Goal: Task Accomplishment & Management: Complete application form

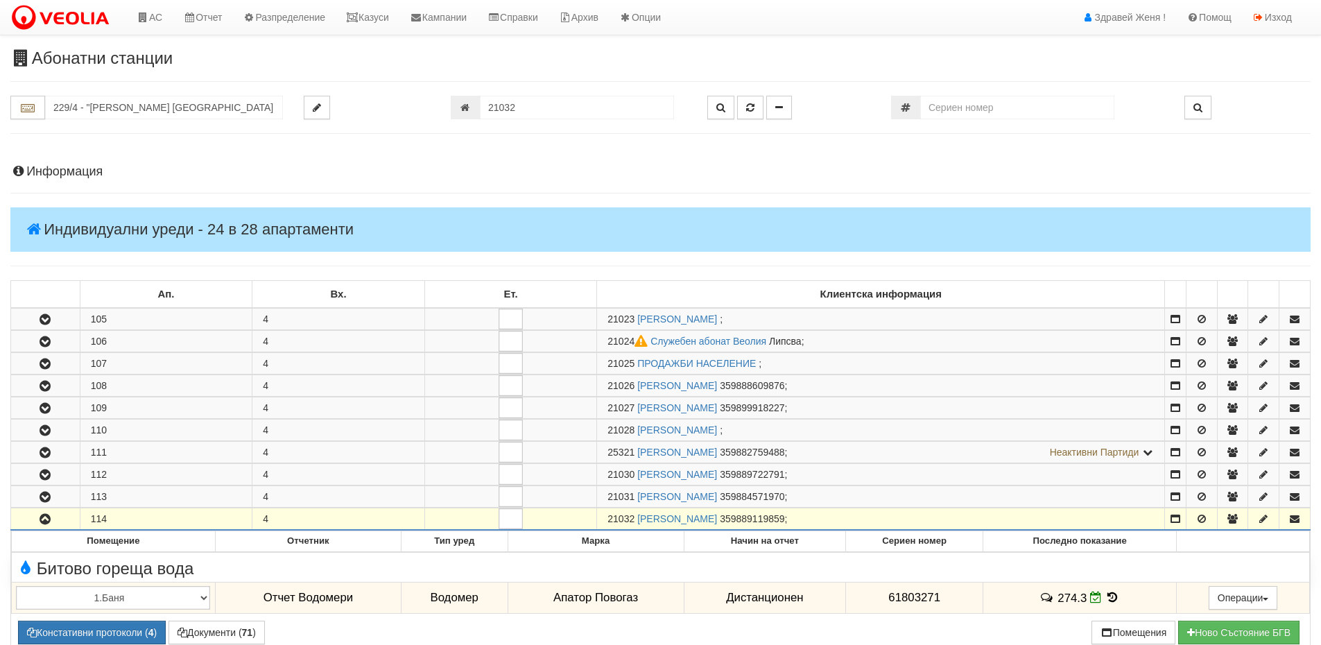
scroll to position [474, 0]
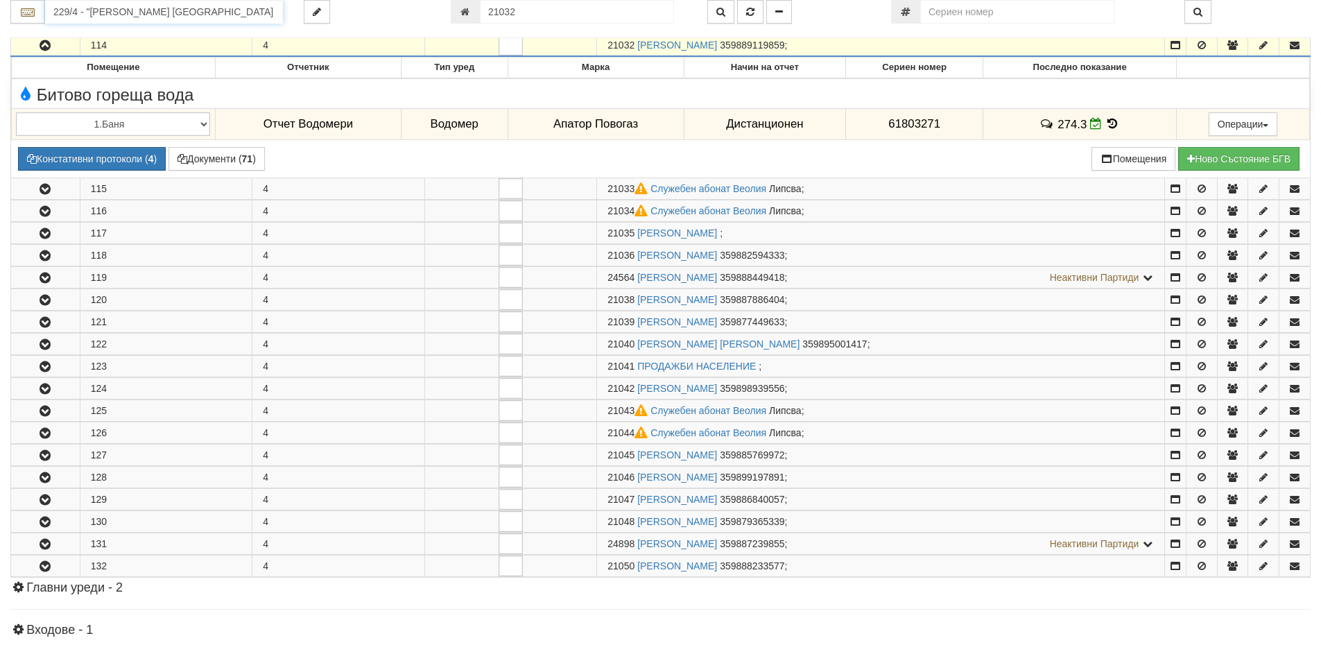
click at [77, 12] on input "229/4 - "[PERSON_NAME] [GEOGRAPHIC_DATA] " ЕАД" at bounding box center [164, 12] width 238 height 24
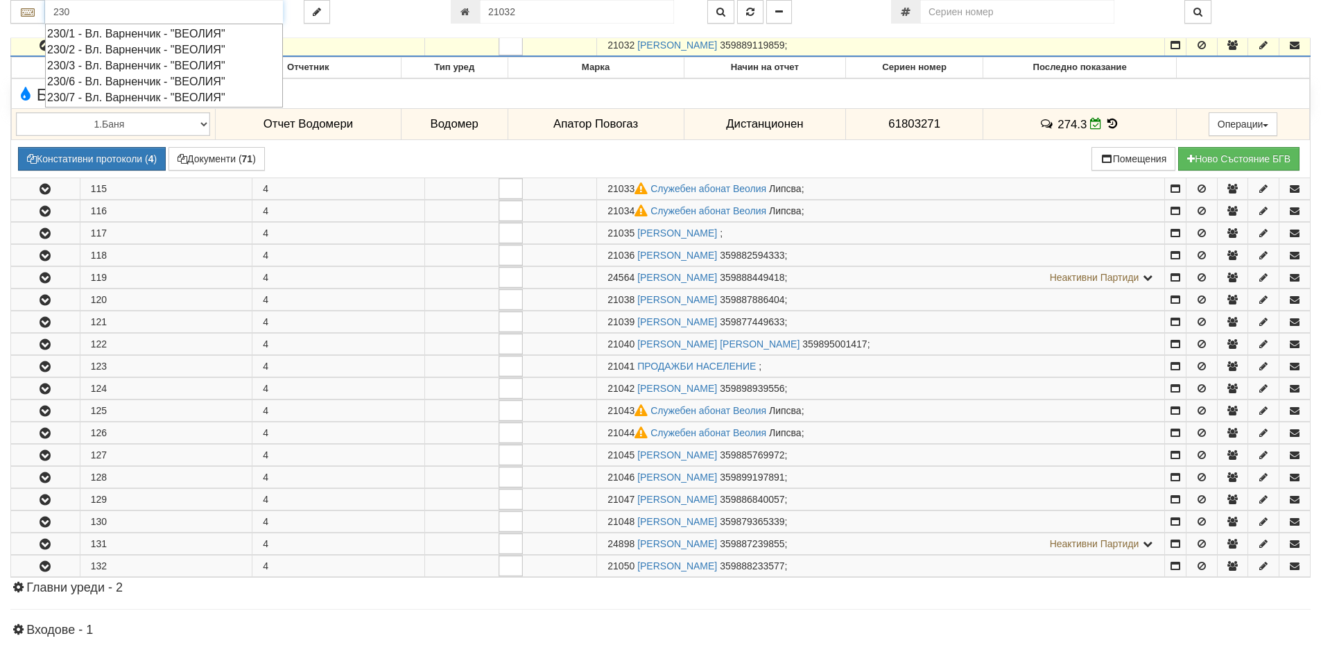
click at [108, 48] on div "230/2 - Вл. Варненчик - "ВЕОЛИЯ"" at bounding box center [164, 50] width 234 height 16
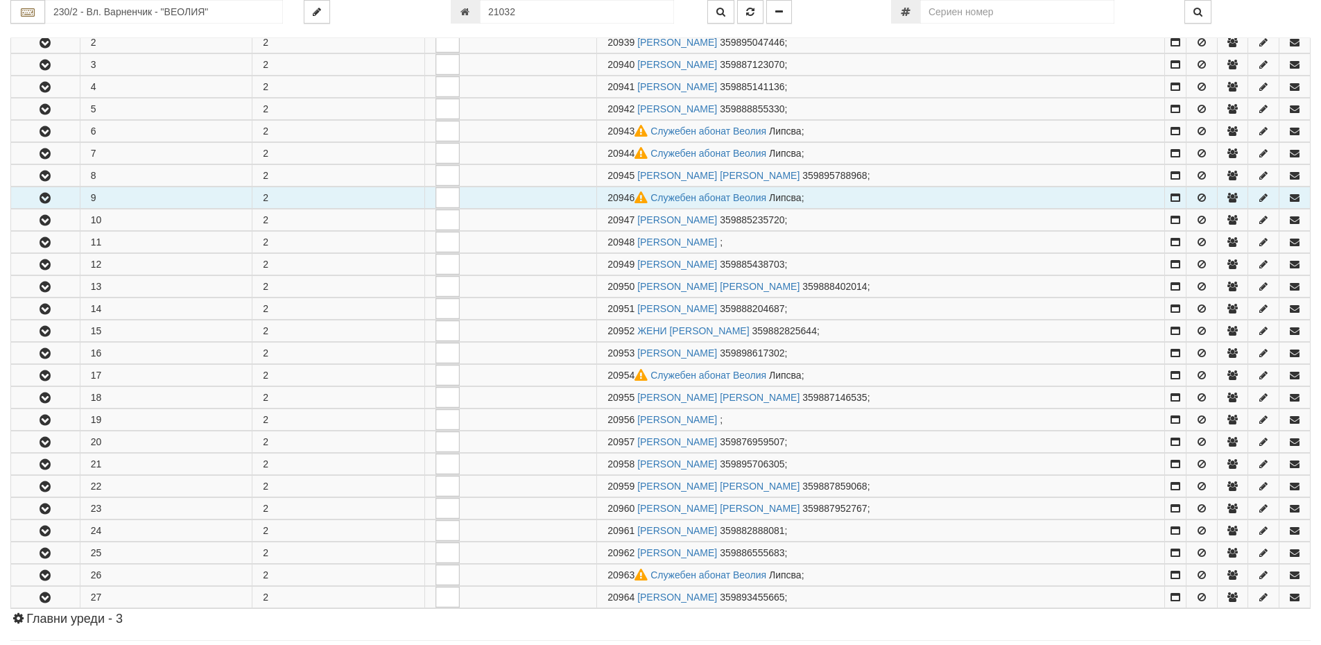
scroll to position [485, 0]
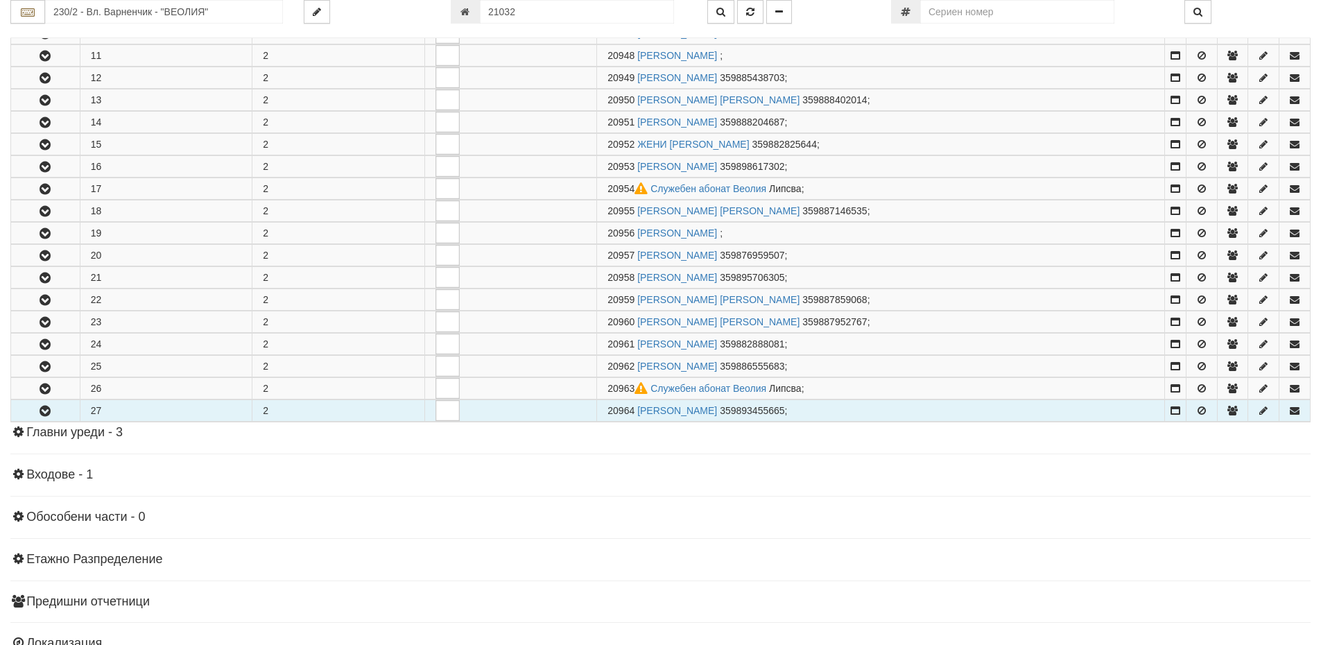
click at [62, 410] on button "button" at bounding box center [45, 410] width 69 height 21
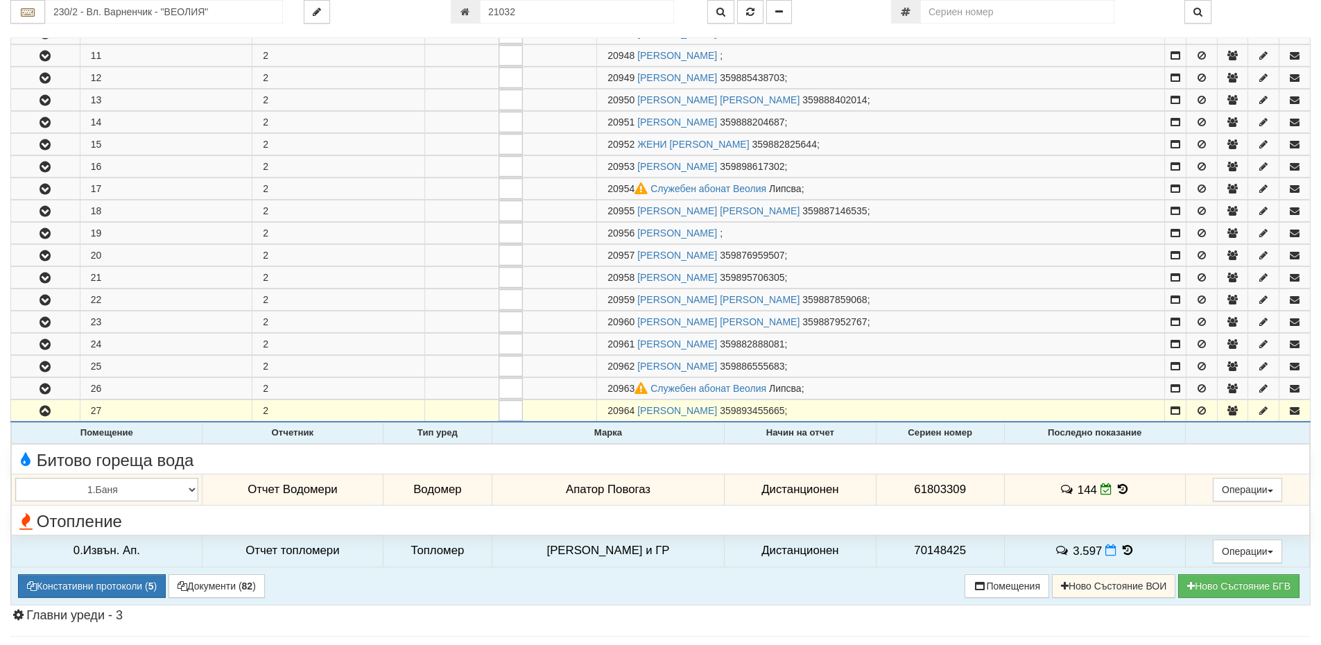
click at [1115, 491] on icon at bounding box center [1122, 489] width 15 height 12
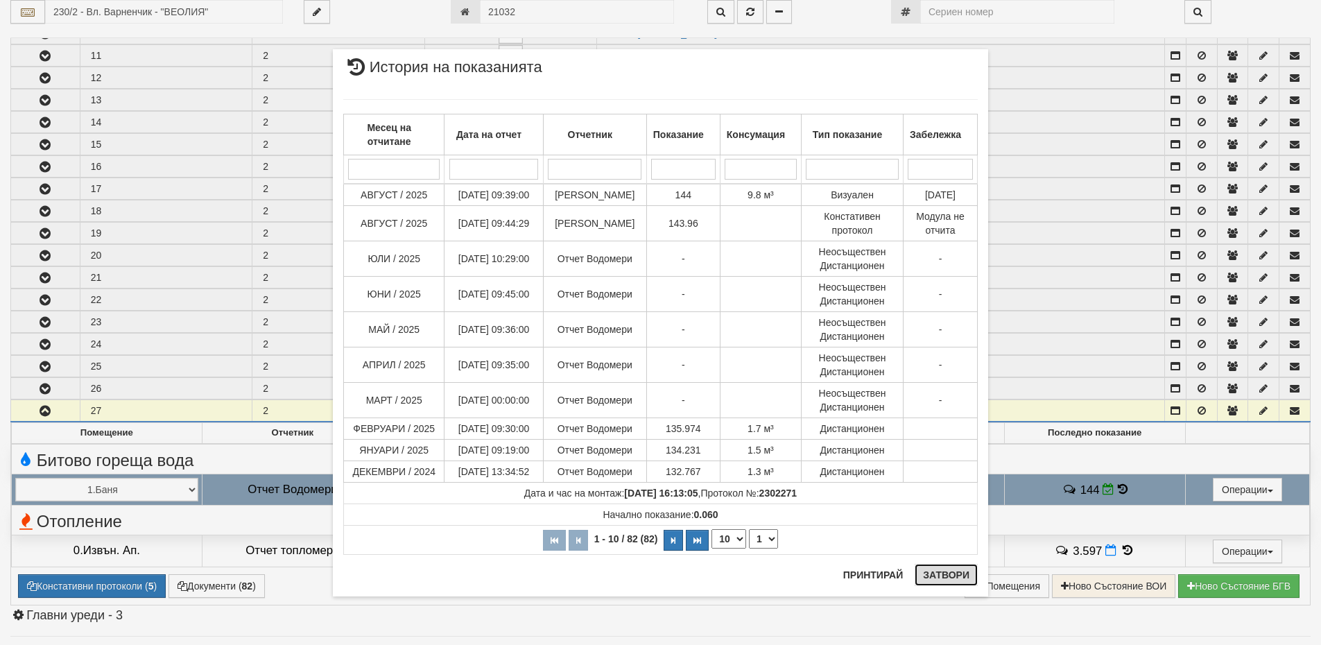
click at [951, 575] on button "Затвори" at bounding box center [946, 575] width 63 height 22
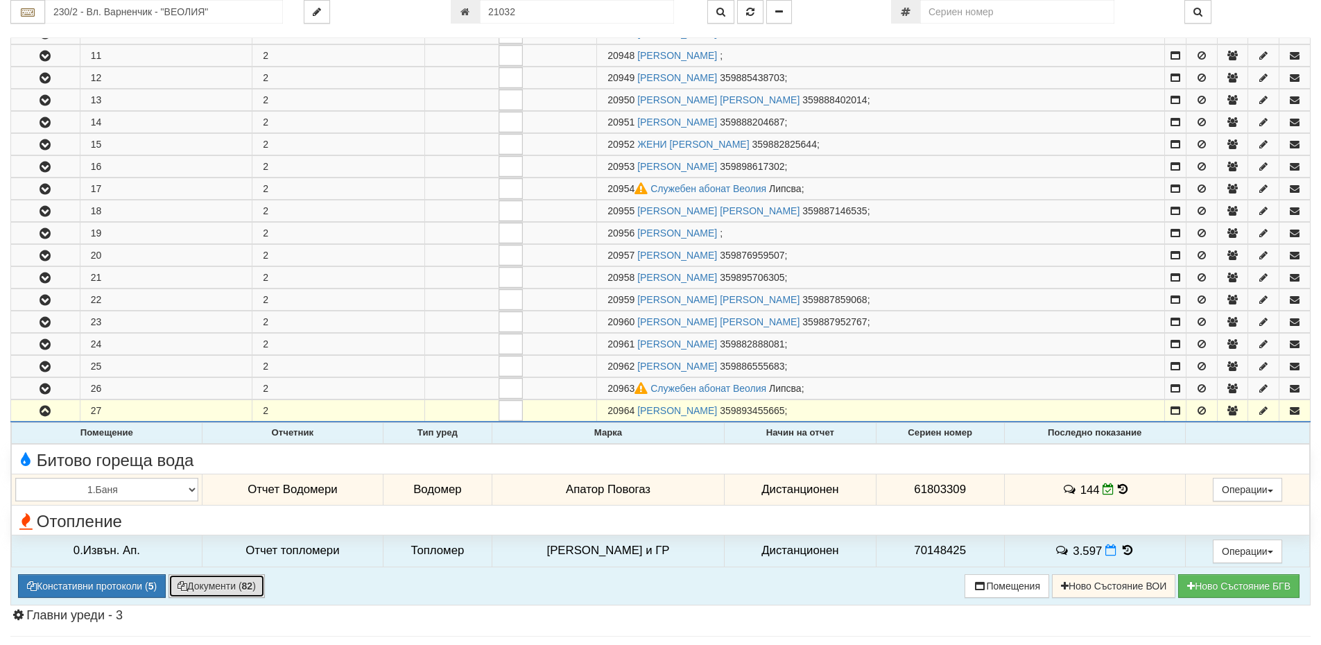
click at [223, 590] on button "Документи ( 82 )" at bounding box center [217, 586] width 96 height 24
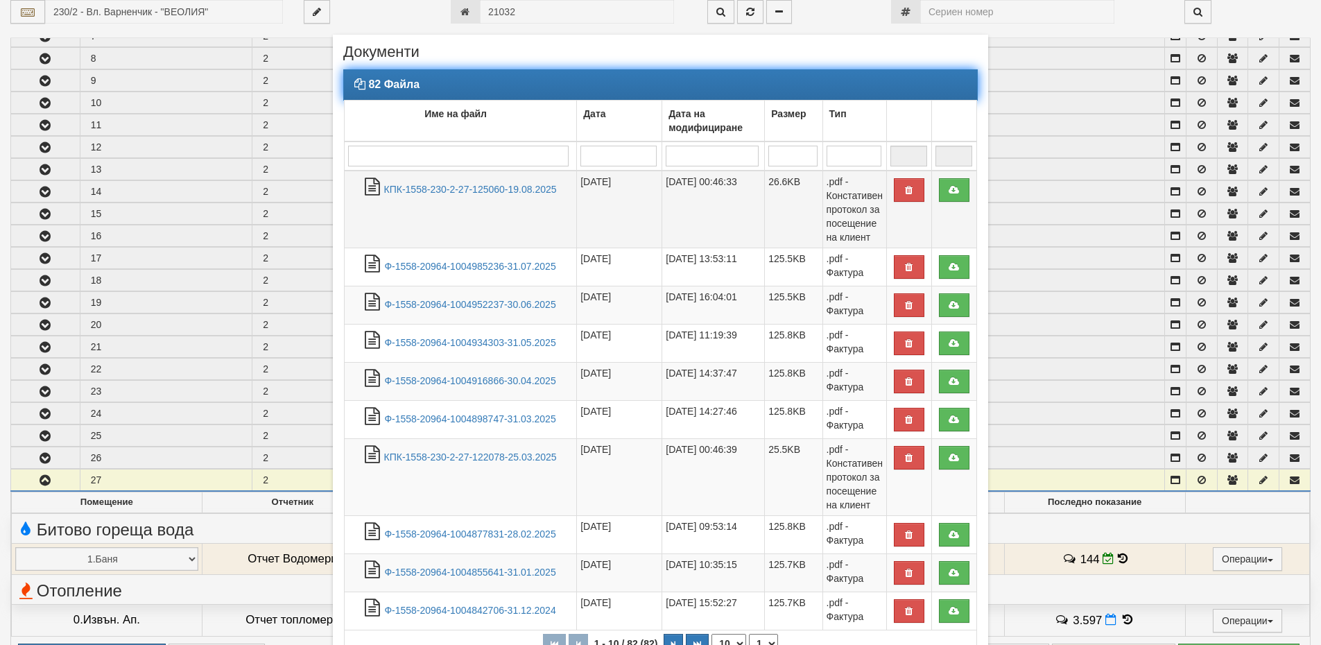
scroll to position [347, 0]
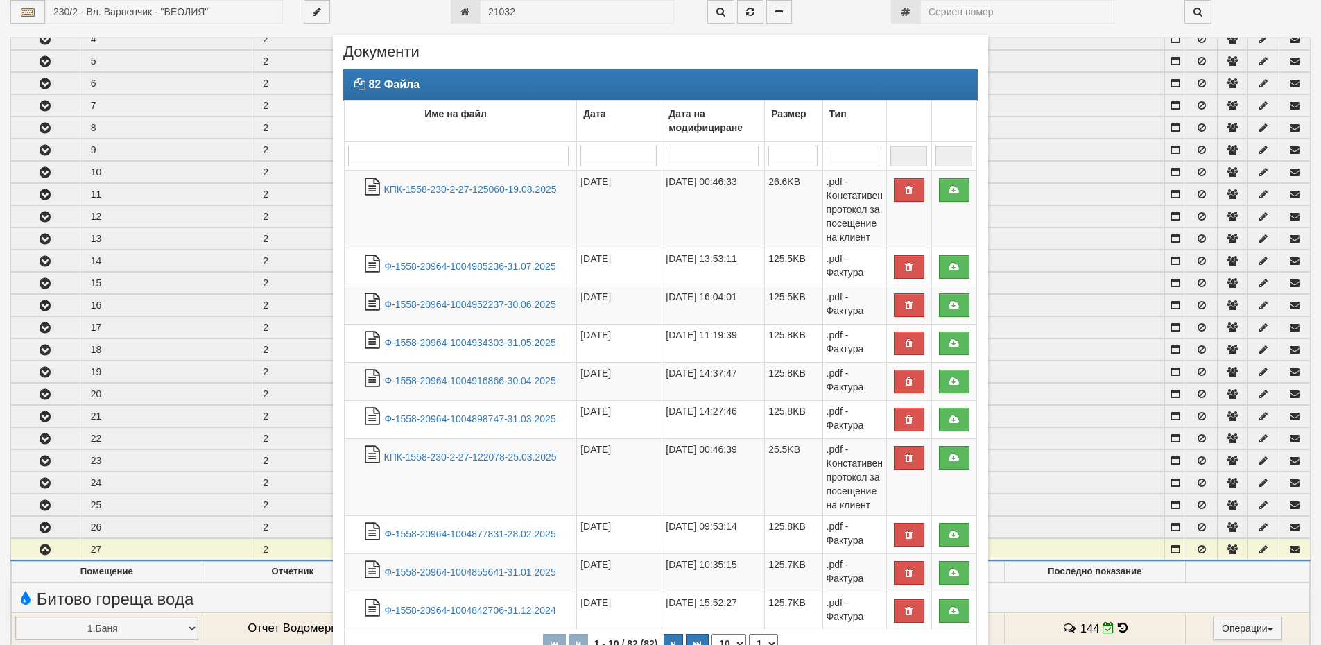
click at [1048, 225] on div "× Документи 82 Файла Име на файл Дата Дата на модифициране Размер Тип 1 - 10 / …" at bounding box center [660, 398] width 811 height 797
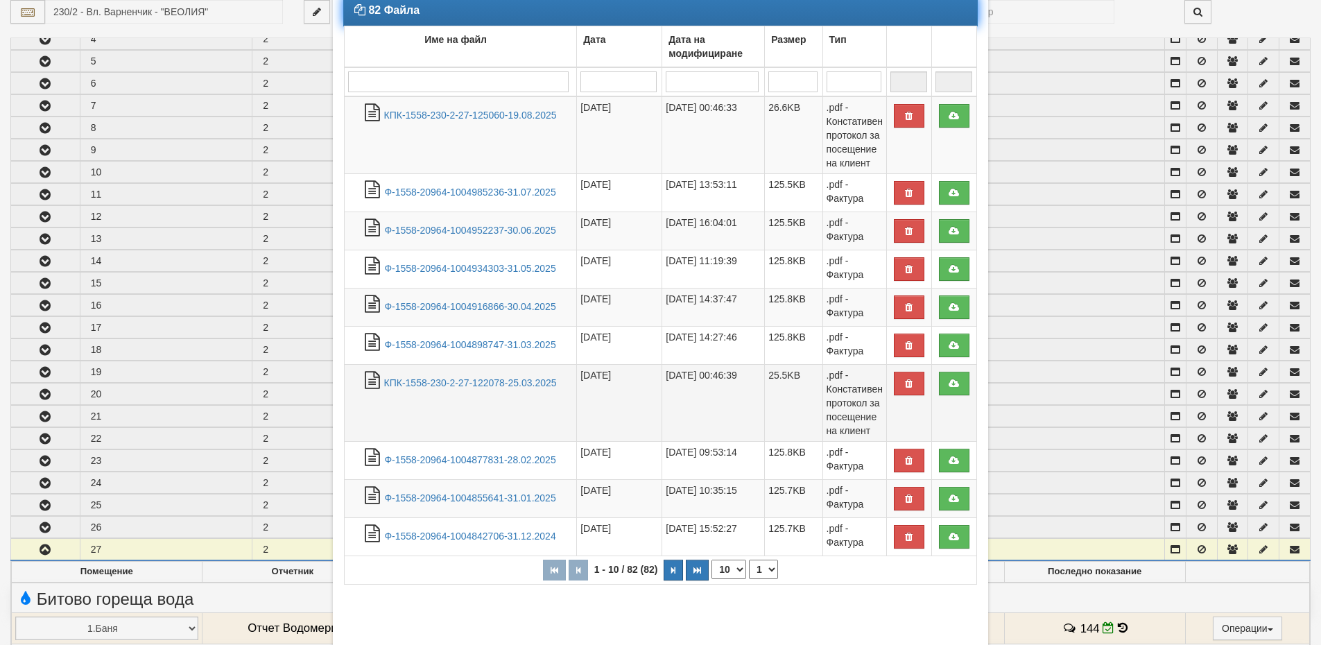
scroll to position [153, 0]
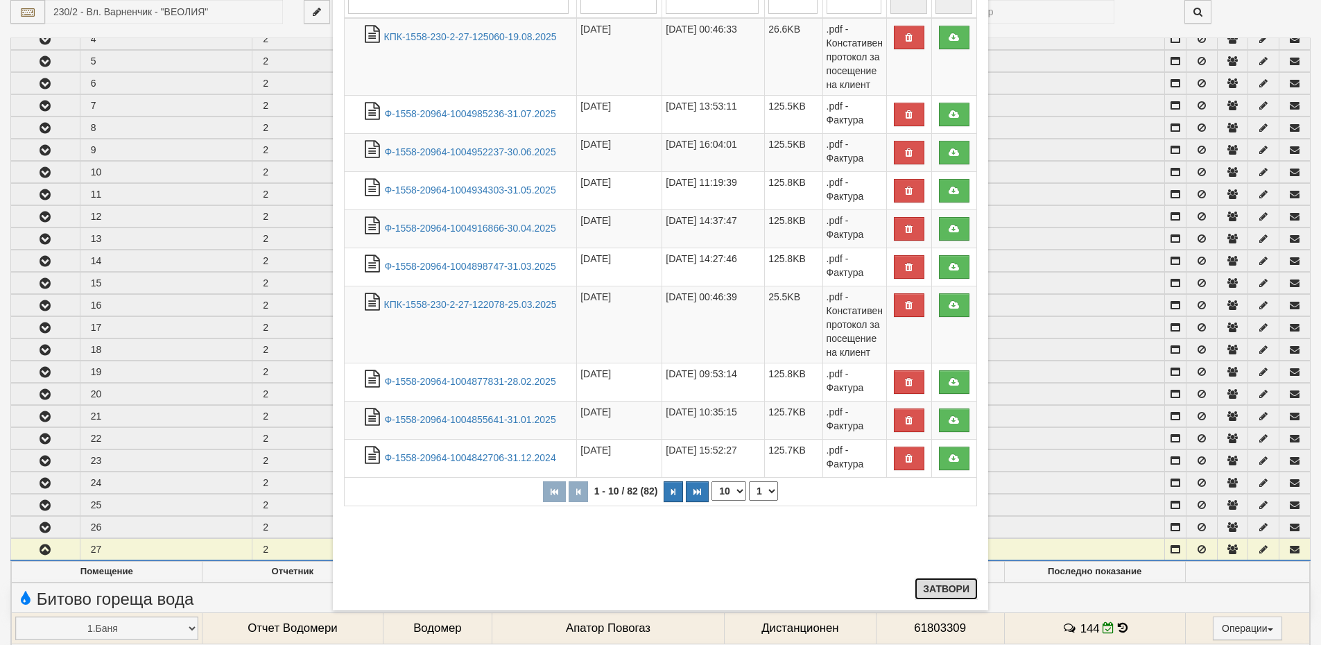
click at [930, 585] on button "Затвори" at bounding box center [946, 589] width 63 height 22
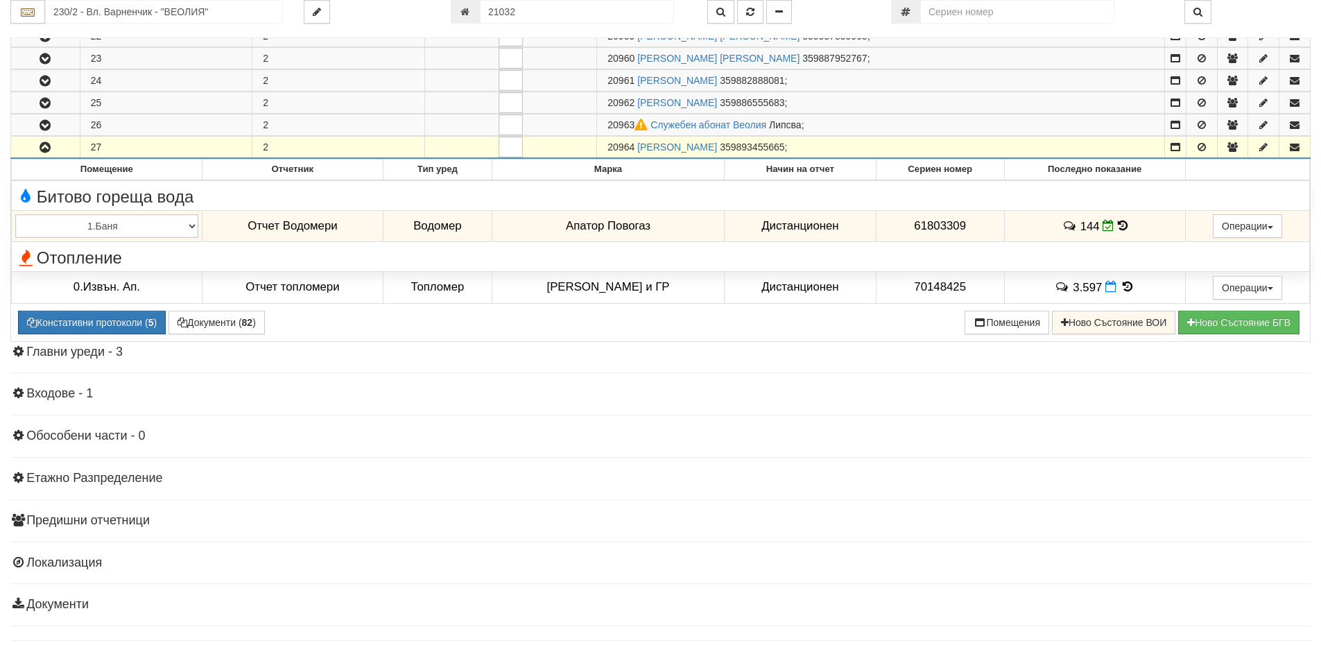
drag, startPoint x: 636, startPoint y: 148, endPoint x: 610, endPoint y: 145, distance: 25.9
click at [610, 145] on span "20964" at bounding box center [620, 146] width 27 height 11
copy span "20964"
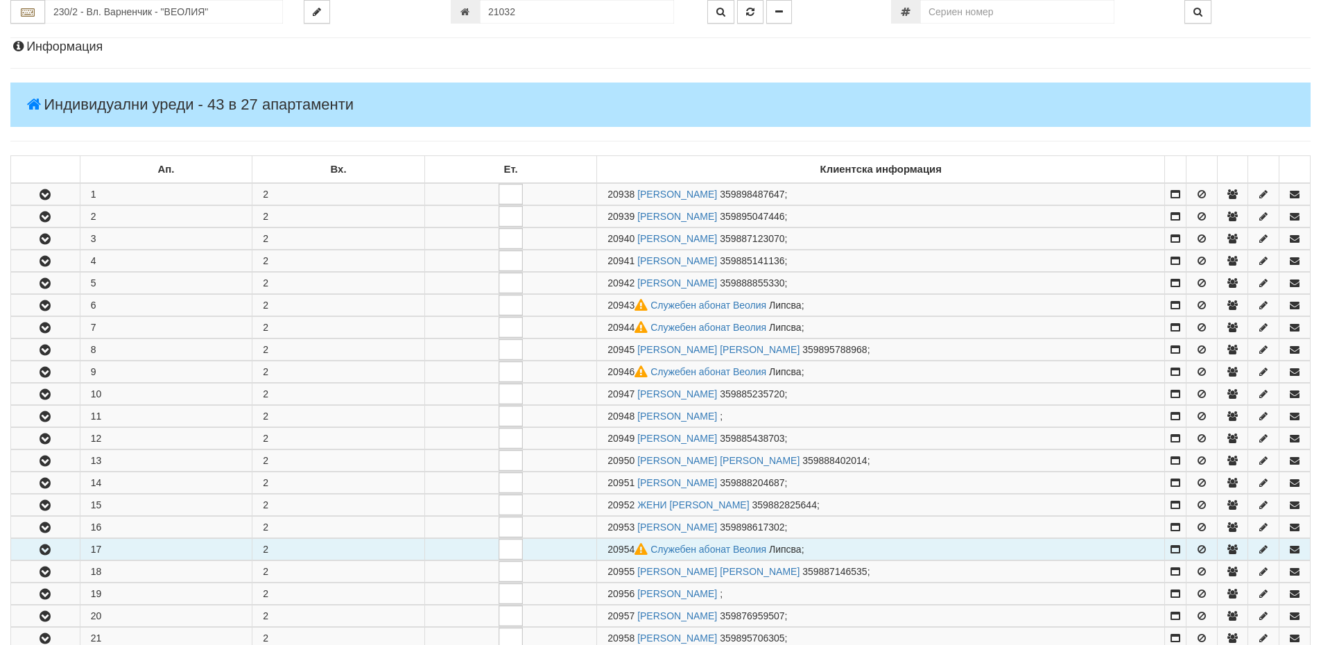
scroll to position [0, 0]
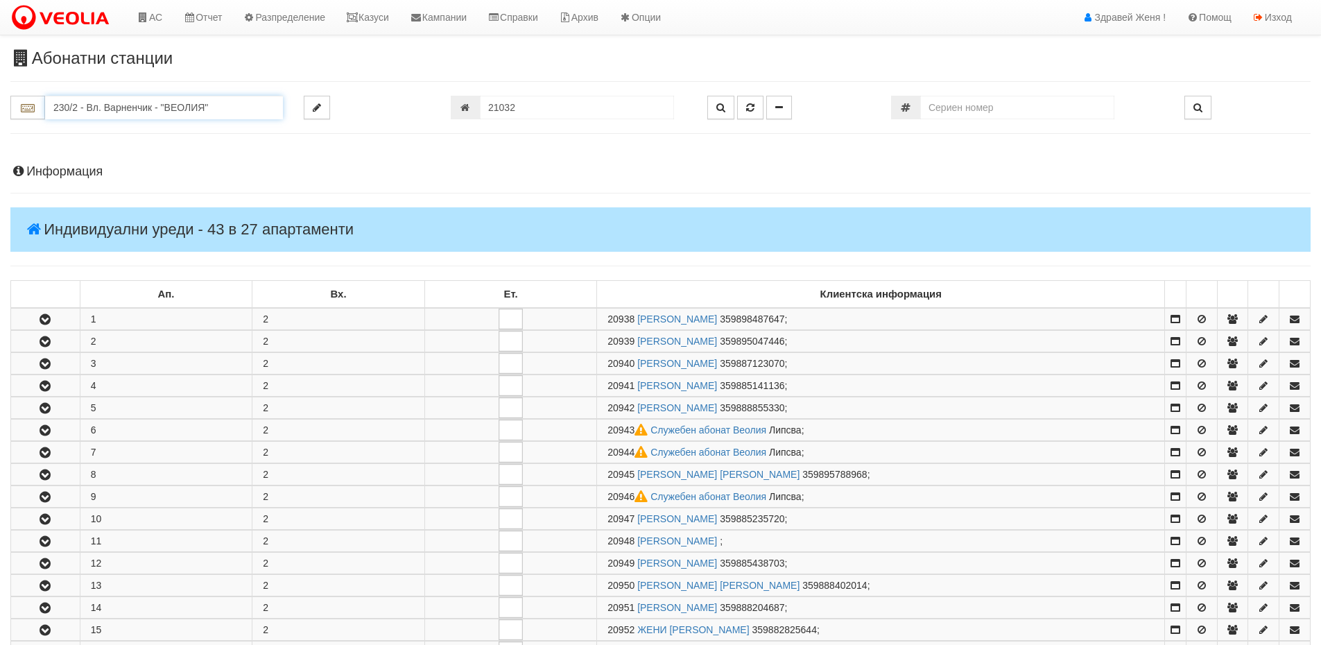
click at [209, 105] on input "230/2 - Вл. Варненчик - "ВЕОЛИЯ"" at bounding box center [164, 108] width 238 height 24
click at [181, 132] on div "081/1 - Трошево - "ВЕОЛИЯ"" at bounding box center [164, 129] width 234 height 16
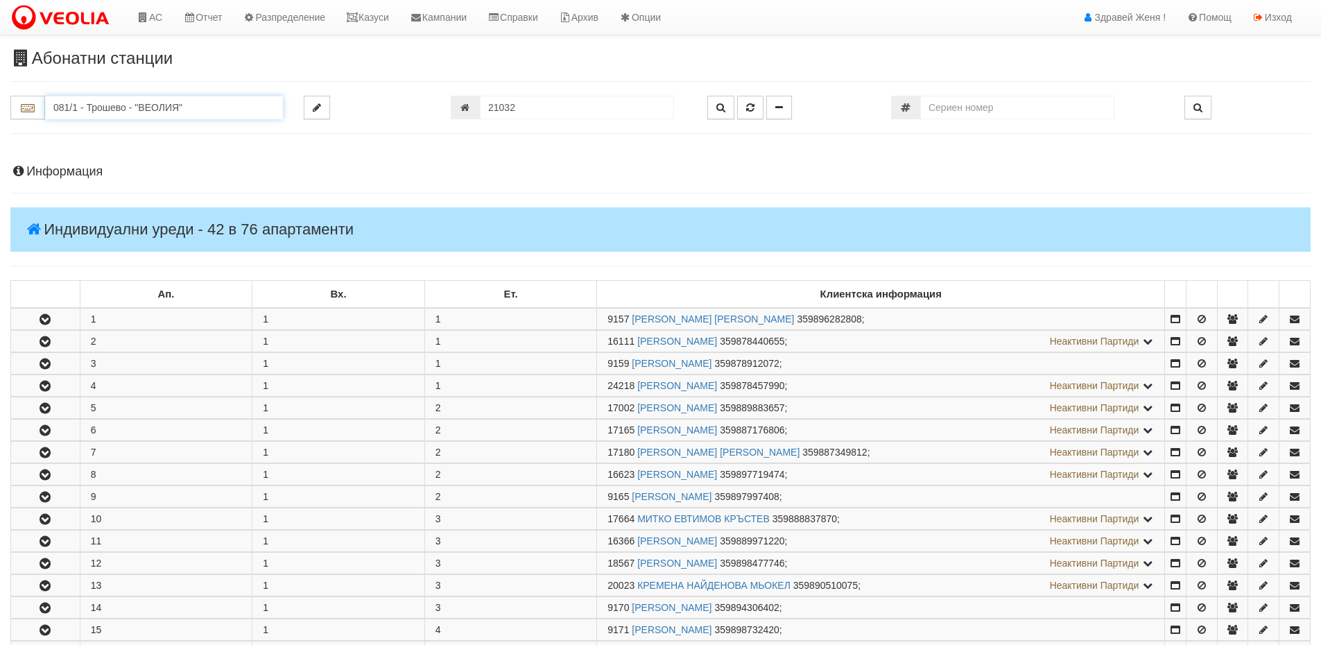
click at [201, 115] on input "081/1 - Трошево - "ВЕОЛИЯ"" at bounding box center [164, 108] width 238 height 24
click at [155, 135] on div "081/1 - Трошево - "ВЕОЛИЯ"" at bounding box center [164, 129] width 234 height 16
type input "081/1 - Трошево - "ВЕОЛИЯ""
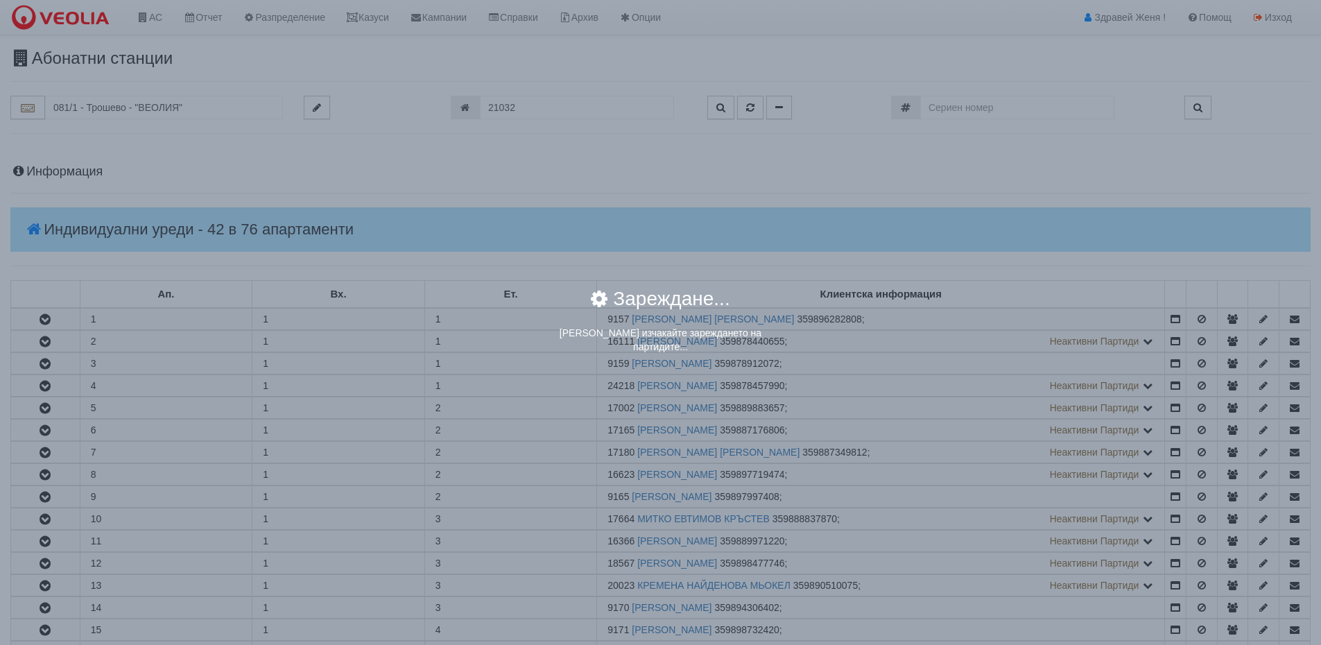
click at [52, 473] on div "× Зареждане... Моля изчакайте зареждането на партидите..." at bounding box center [660, 322] width 1321 height 645
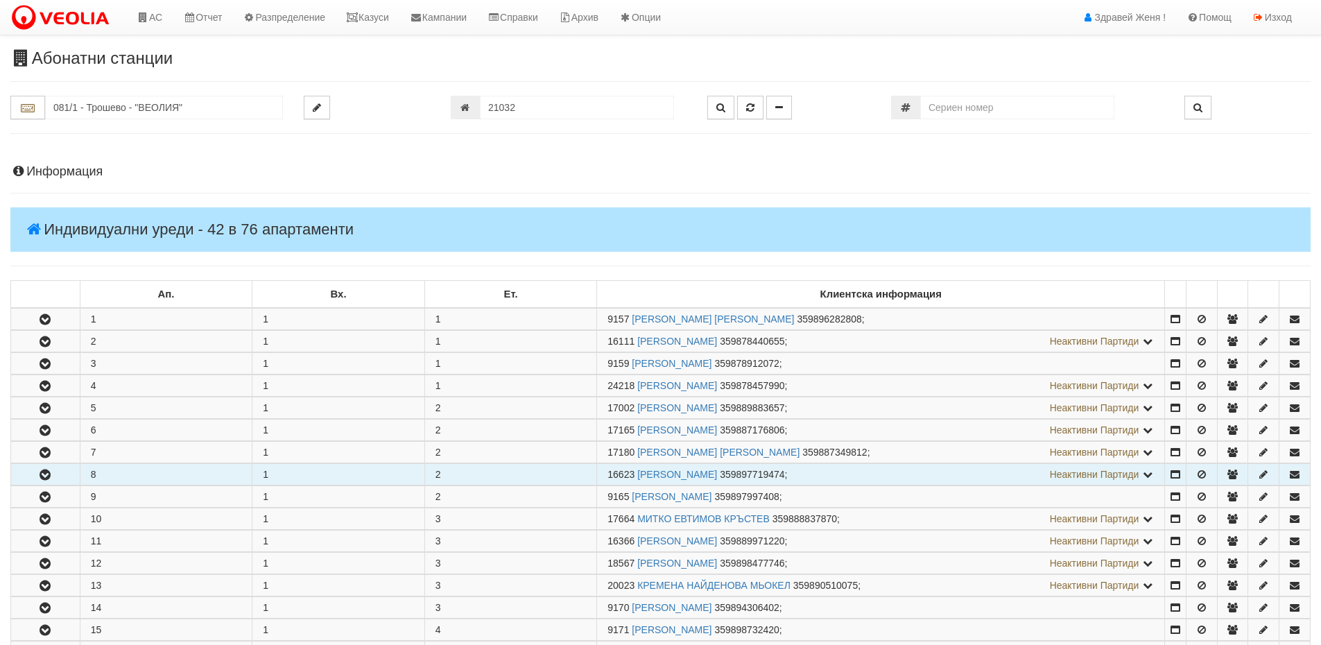
click at [58, 479] on button "button" at bounding box center [45, 474] width 69 height 21
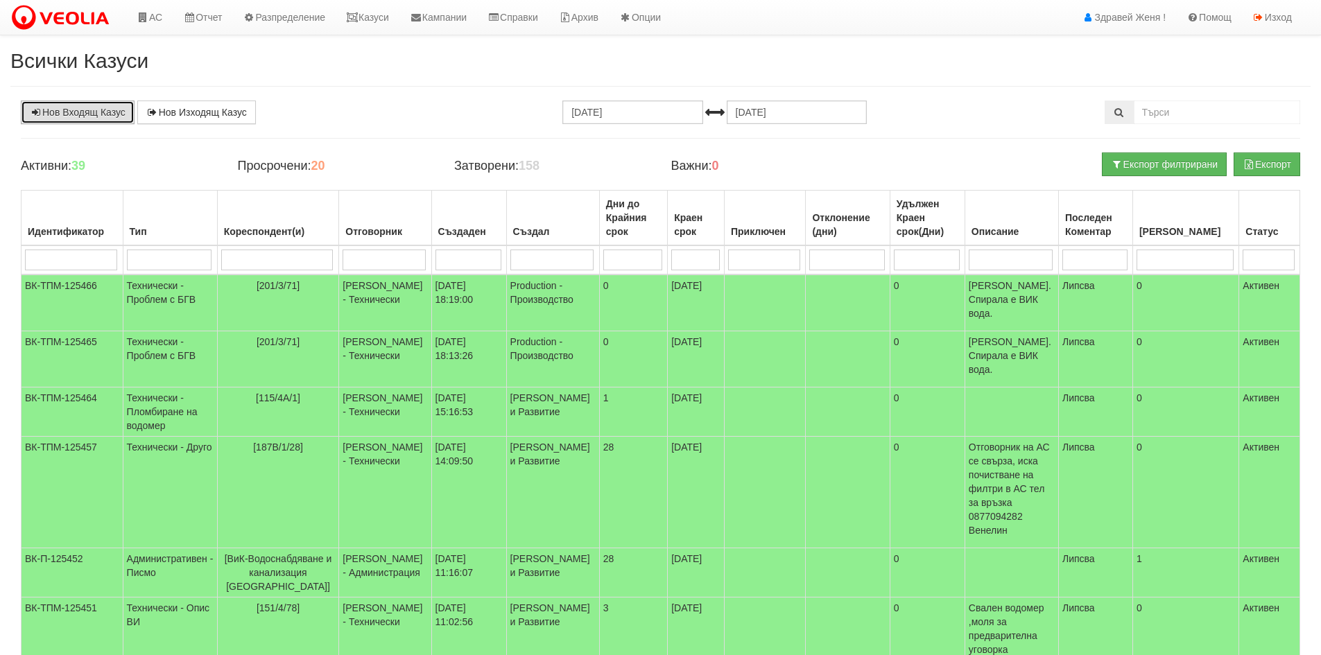
click at [87, 107] on link "Нов Входящ Казус" at bounding box center [78, 113] width 114 height 24
click at [378, 21] on link "Казуси" at bounding box center [368, 17] width 64 height 35
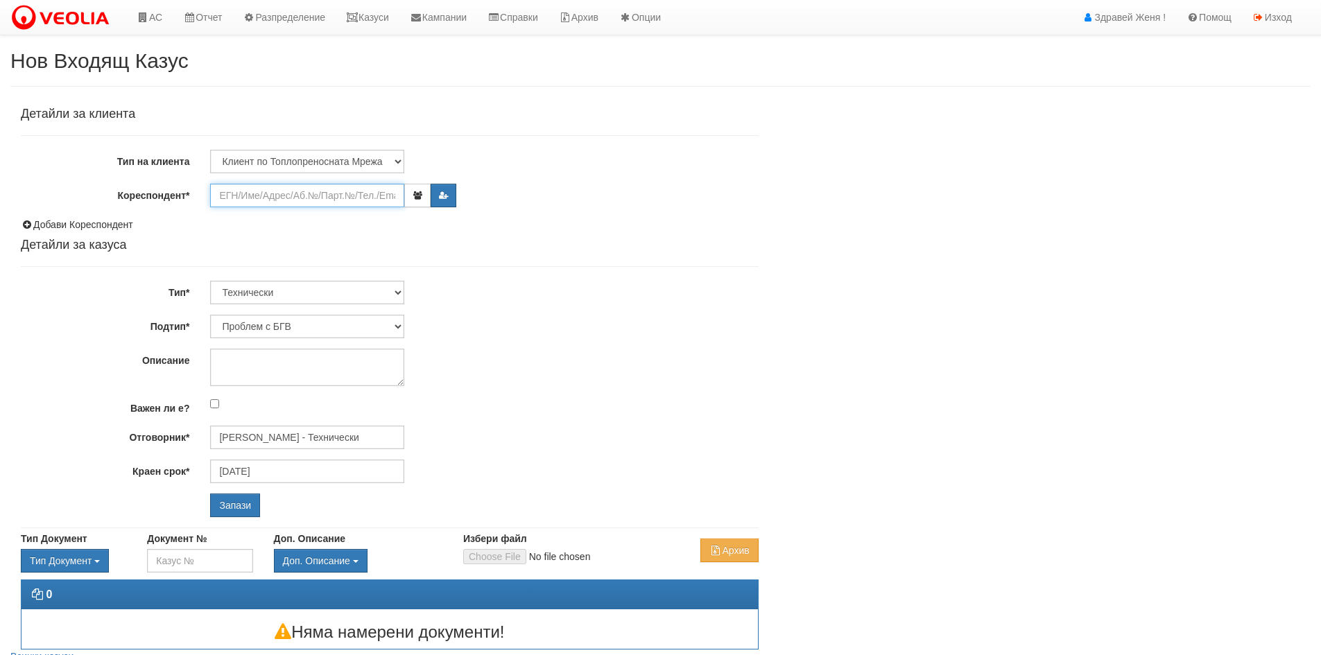
drag, startPoint x: 274, startPoint y: 200, endPoint x: 286, endPoint y: 200, distance: 11.8
click at [274, 200] on input "Кореспондент*" at bounding box center [307, 196] width 194 height 24
type input "21032"
click at [210, 494] on input "Запази" at bounding box center [235, 506] width 50 height 24
click at [293, 197] on input "21032" at bounding box center [307, 196] width 194 height 24
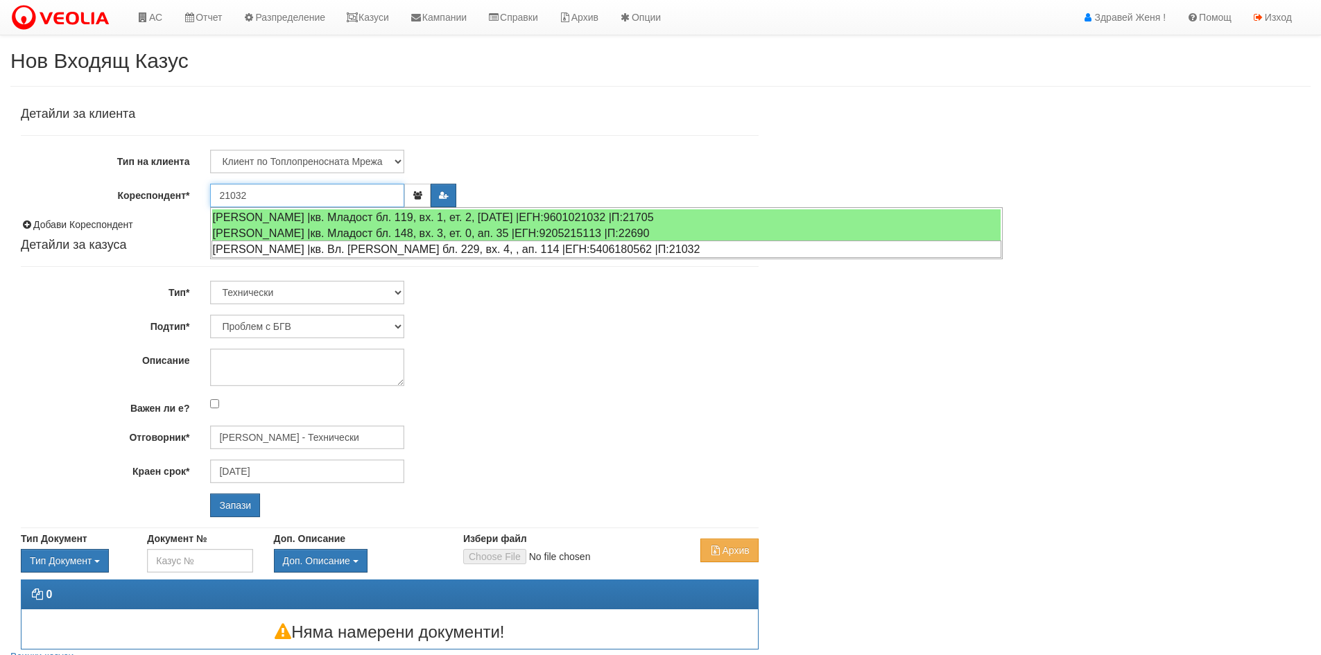
click at [382, 248] on div "ВЕЛЧО ПЕТРОВ ВЕЛЧЕВ |кв. Вл. Варненчик бл. 229, вх. 4, , ап. 114 |ЕГН:540618056…" at bounding box center [607, 249] width 790 height 17
type input "Велчо Петров Велчев"
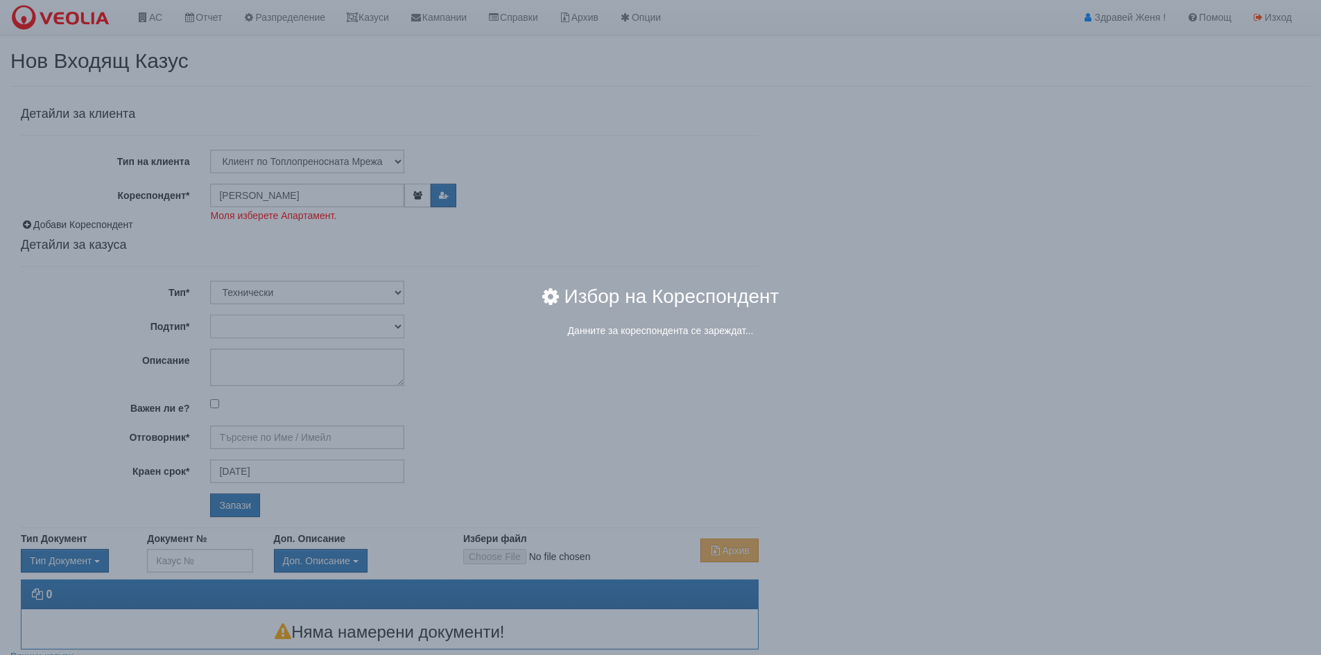
type input "Дончо Дончев - Технически"
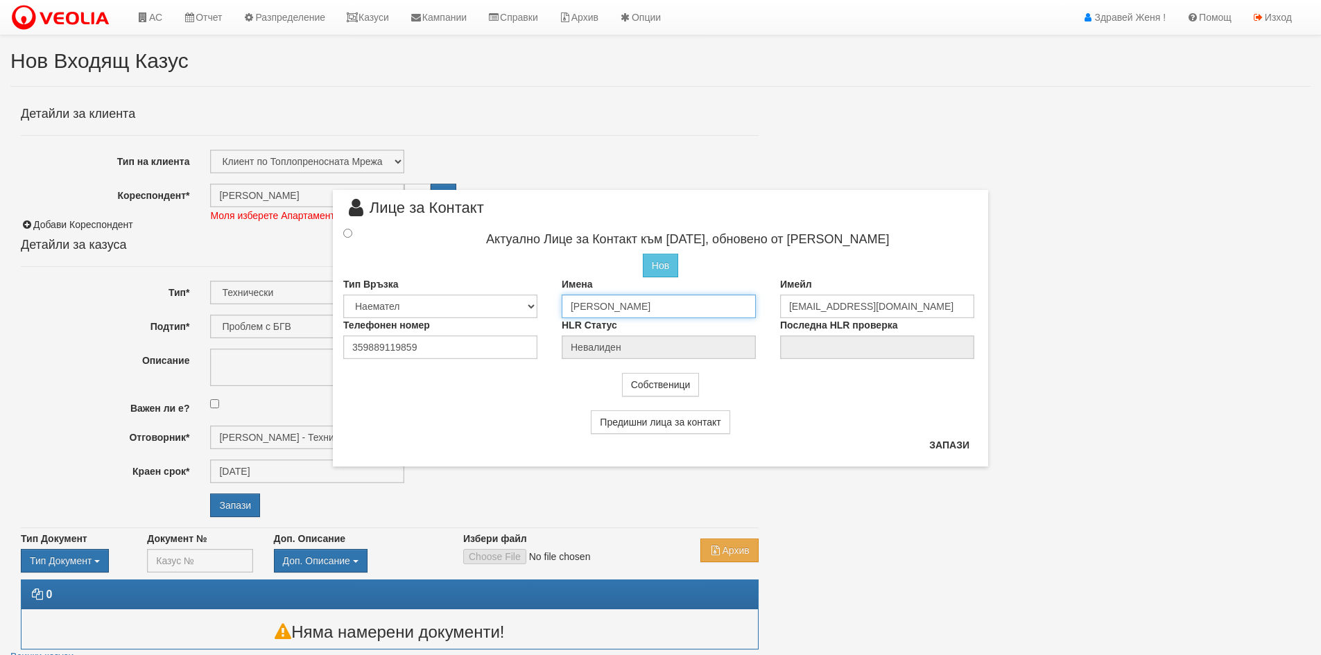
drag, startPoint x: 684, startPoint y: 311, endPoint x: 548, endPoint y: 313, distance: 136.6
click at [548, 313] on div "Тип Връзка Собственик Наемател Роднина Съсед Приятел Имена Велчо Петров Велчев …" at bounding box center [660, 297] width 655 height 41
type input "N"
click at [607, 305] on input "Недко петров Петров" at bounding box center [659, 307] width 194 height 24
type input "[PERSON_NAME]"
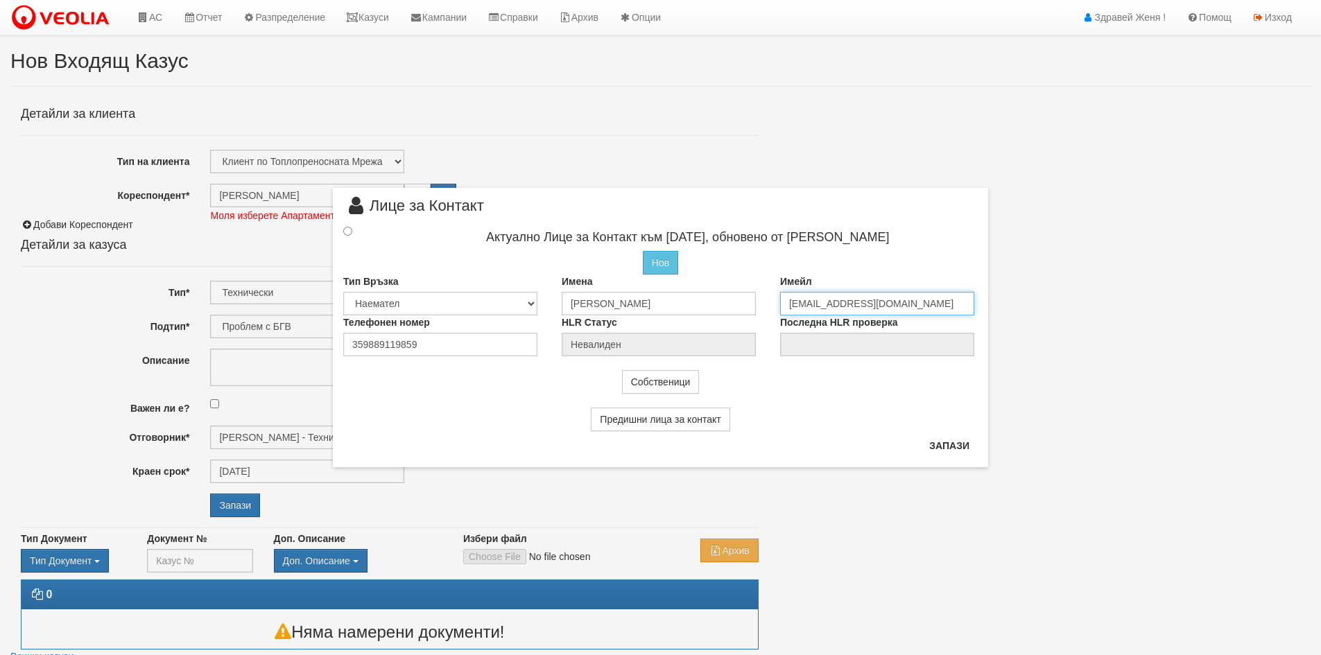
drag, startPoint x: 889, startPoint y: 301, endPoint x: 754, endPoint y: 320, distance: 136.5
click at [754, 320] on div "Актуално Лице за Контакт към 10/03/2023, обновено от Веселина Гьонева Нов Проме…" at bounding box center [660, 290] width 655 height 133
drag, startPoint x: 435, startPoint y: 348, endPoint x: 236, endPoint y: 350, distance: 198.3
click at [236, 350] on div "× Лице за Контакт Актуално Лице за Контакт към 10/03/2023, обновено от Веселина…" at bounding box center [660, 327] width 1321 height 655
click at [348, 230] on input "radio" at bounding box center [347, 231] width 9 height 9
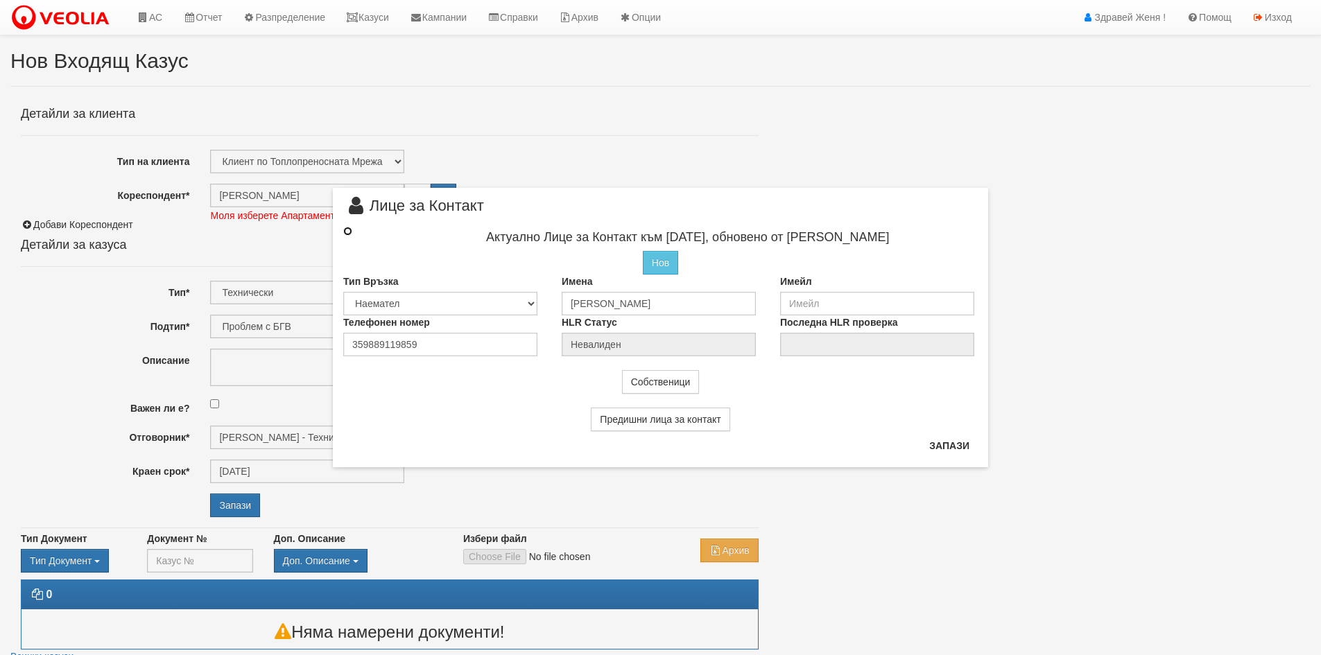
radio input "true"
type input "[PERSON_NAME]"
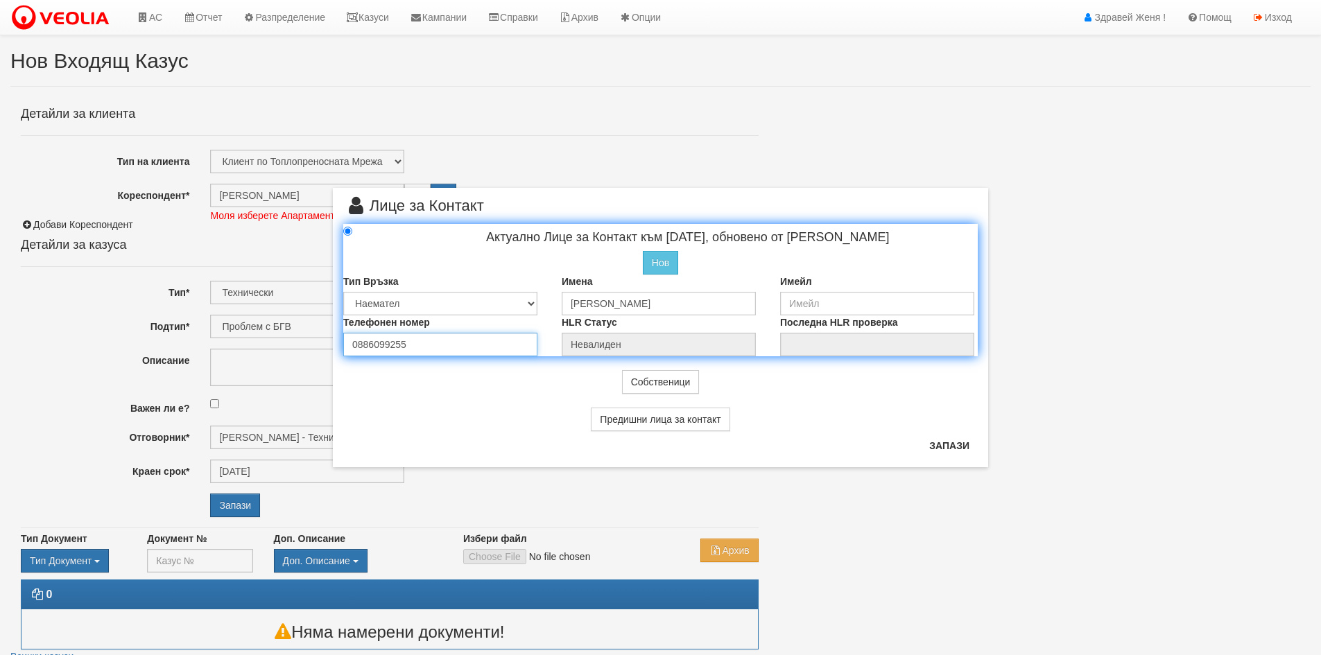
type input "0886099255"
click at [815, 305] on input "email" at bounding box center [877, 304] width 194 height 24
click at [854, 301] on input "[EMAIL_ADDRESS][DOMAIN_NAME]" at bounding box center [877, 304] width 194 height 24
type input "[EMAIL_ADDRESS]"
click at [956, 444] on button "Запази" at bounding box center [949, 446] width 57 height 22
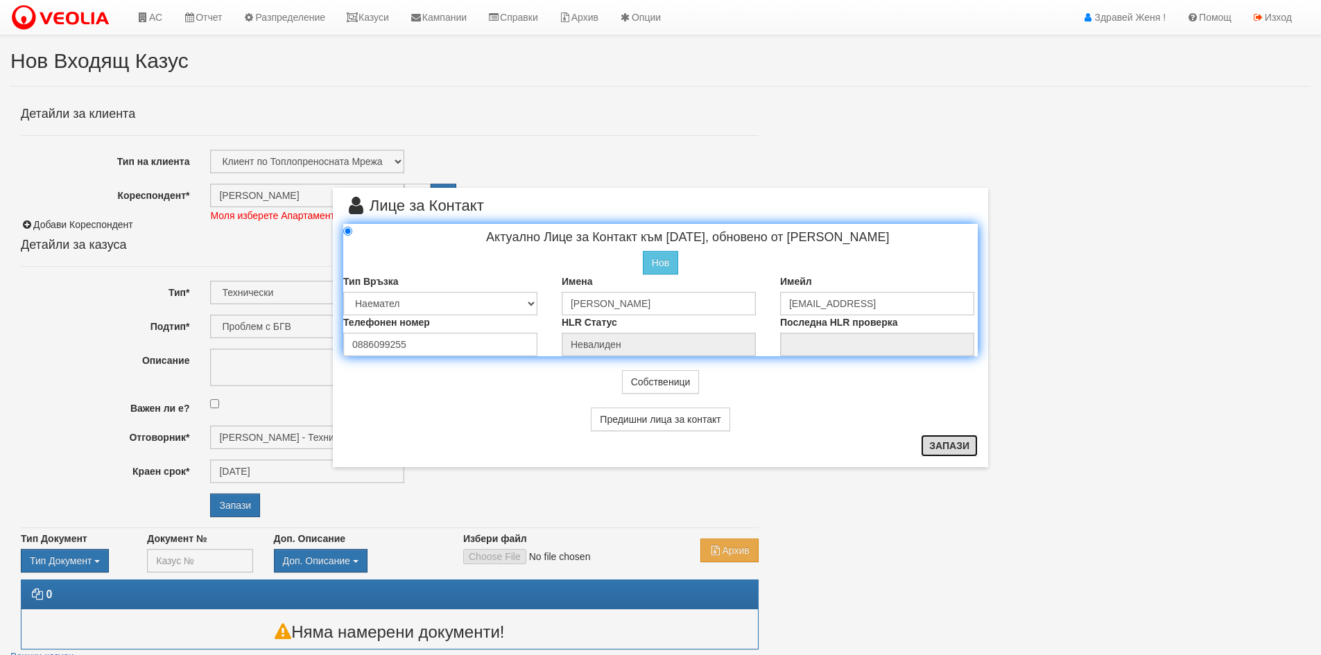
radio input "true"
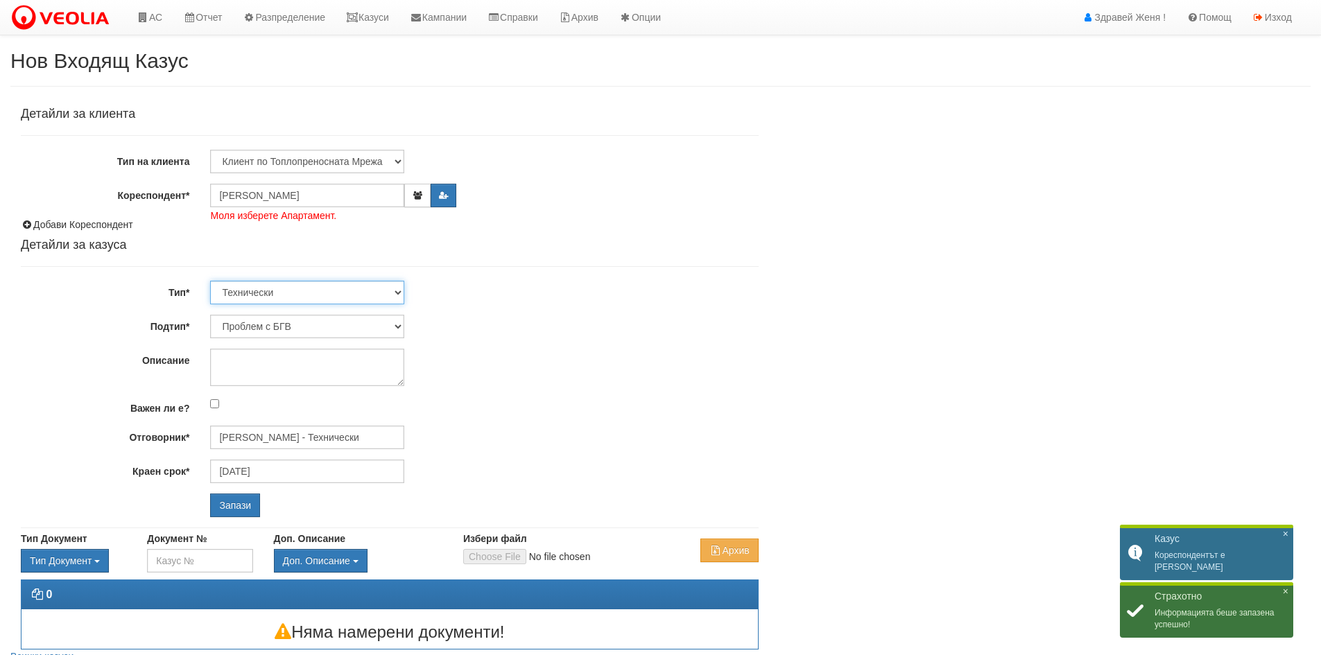
click at [399, 293] on select "Технически ФТС Търговски Административен Производствен Експлоатационен Финансов…" at bounding box center [307, 293] width 194 height 24
select select "1"
click at [210, 281] on select "Технически ФТС Търговски Административен Производствен Експлоатационен Финансов…" at bounding box center [307, 293] width 194 height 24
type input "[DATE]"
type input "[PERSON_NAME] и Развитие"
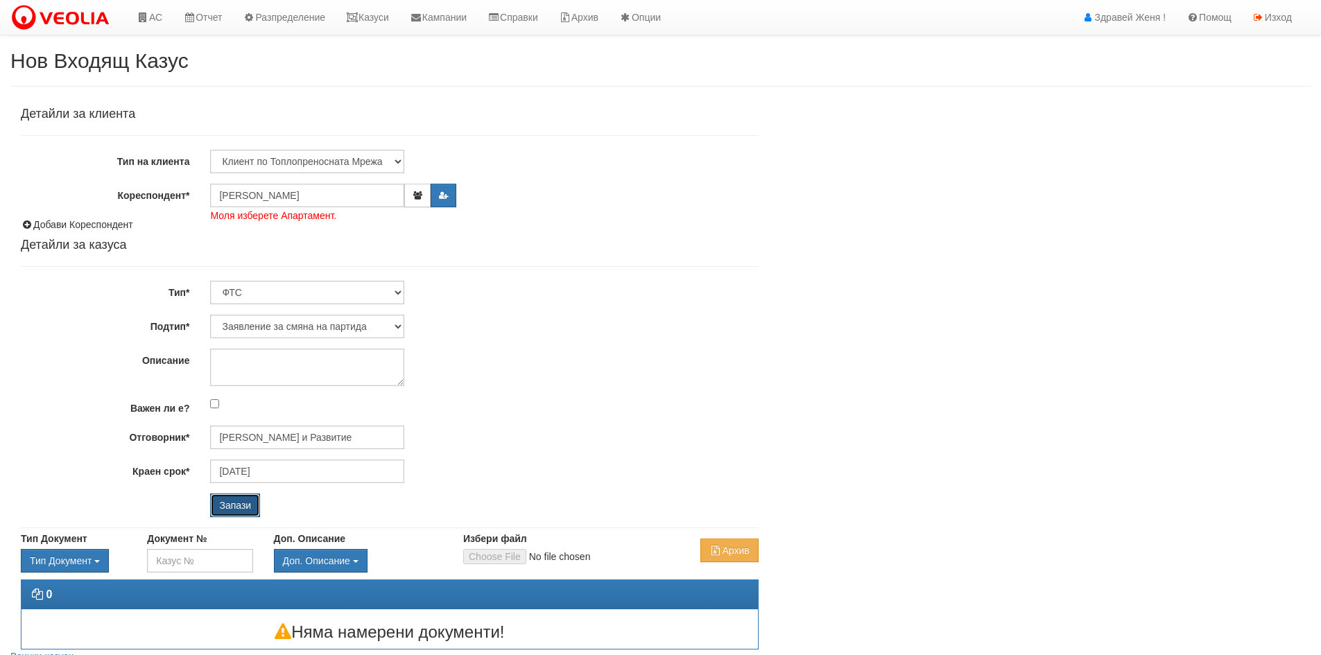
click at [234, 509] on input "Запази" at bounding box center [235, 506] width 50 height 24
click at [241, 502] on input "Запази" at bounding box center [235, 506] width 50 height 24
click at [236, 503] on input "Запази" at bounding box center [235, 506] width 50 height 24
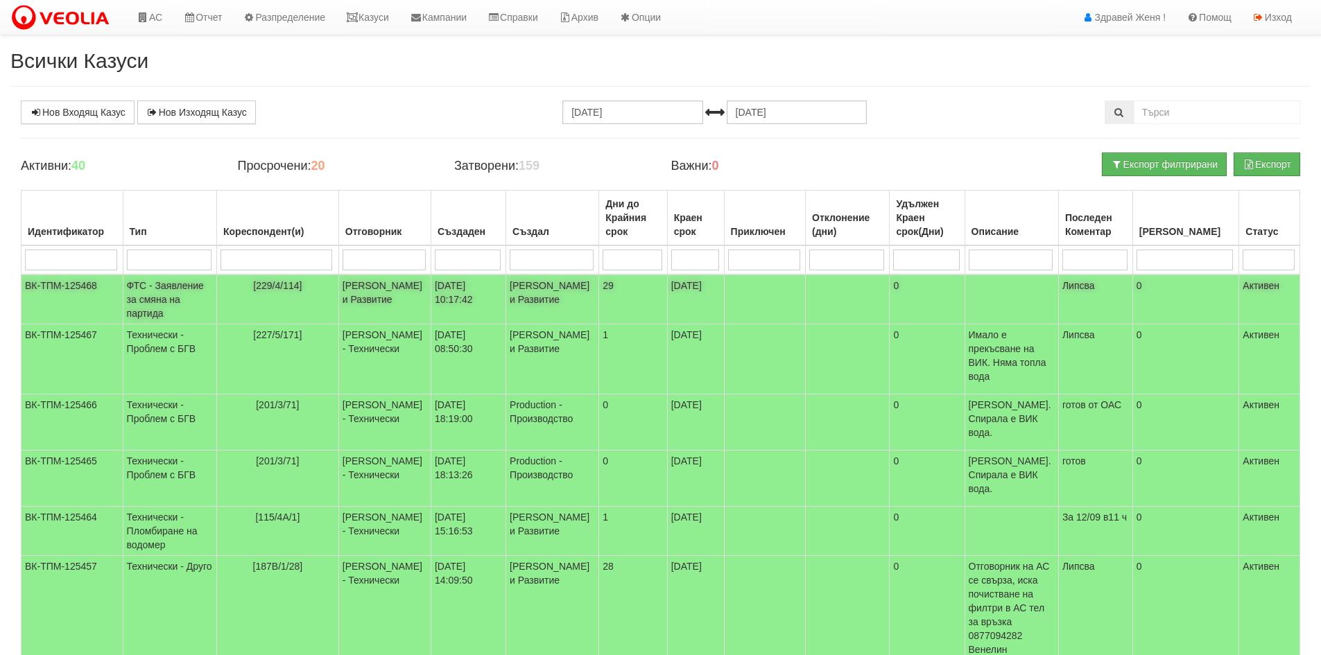
click at [413, 286] on td "[PERSON_NAME] и Развитие" at bounding box center [384, 300] width 92 height 50
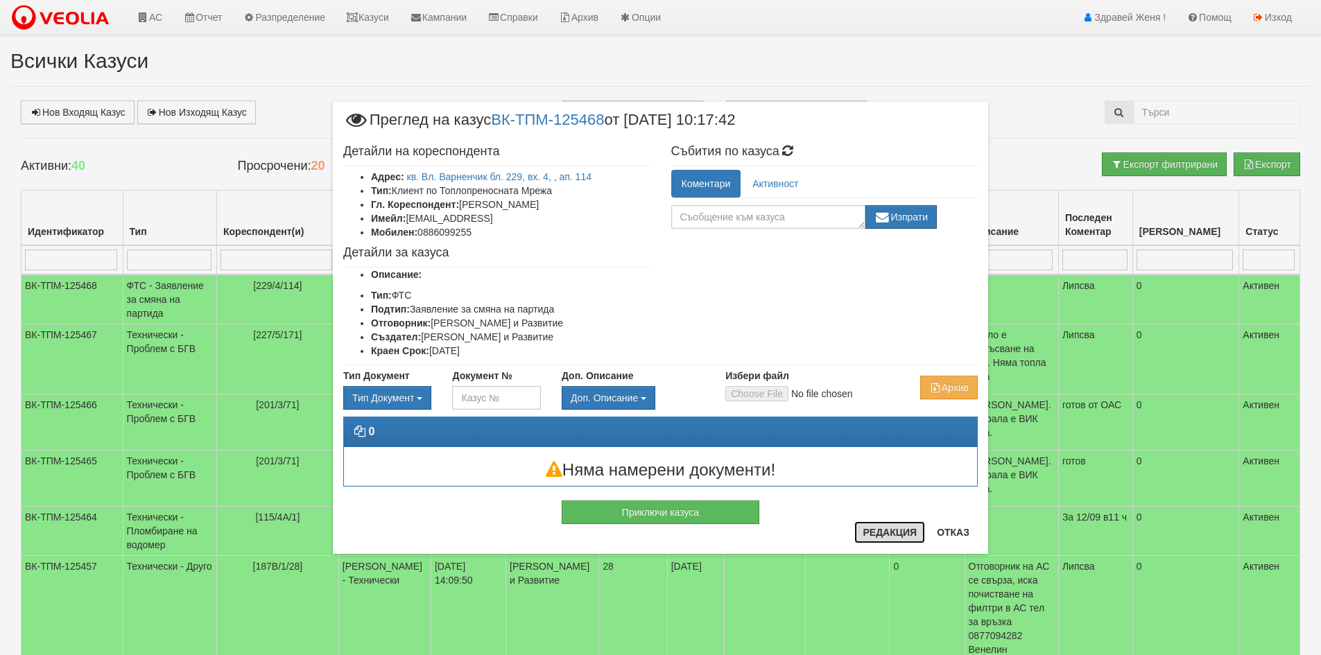
click at [886, 539] on button "Редакция" at bounding box center [889, 532] width 71 height 22
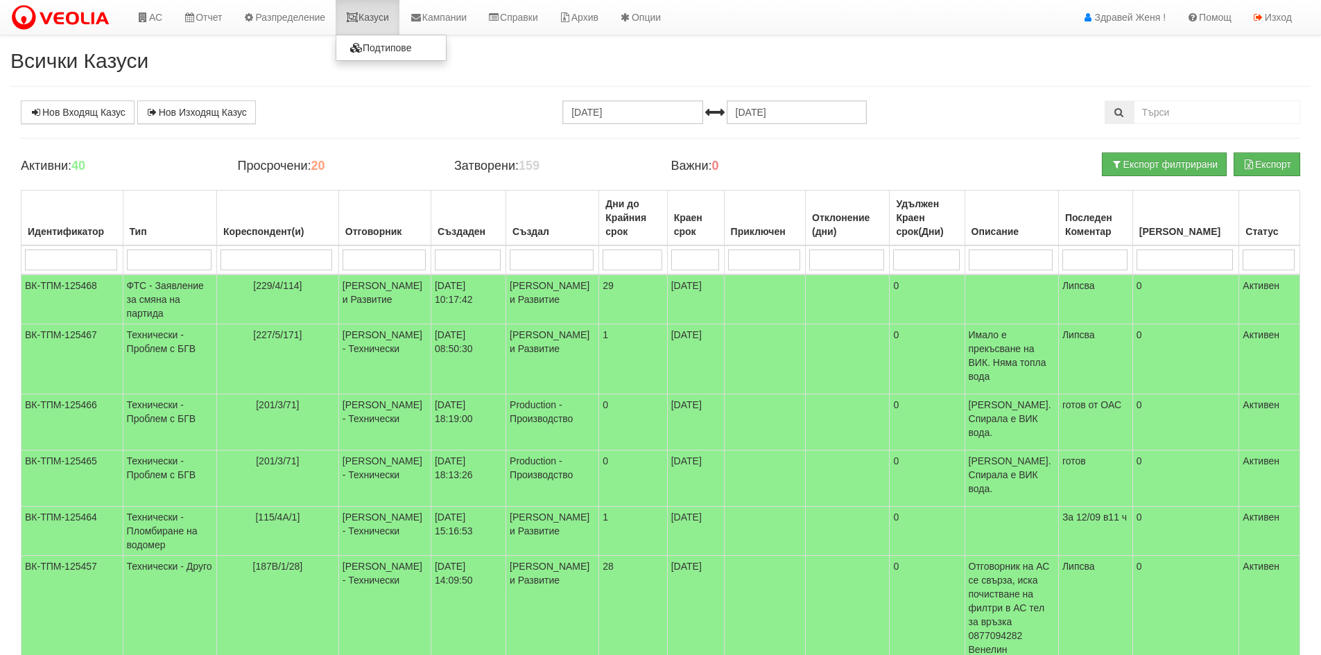
click at [386, 13] on link "Казуси" at bounding box center [368, 17] width 64 height 35
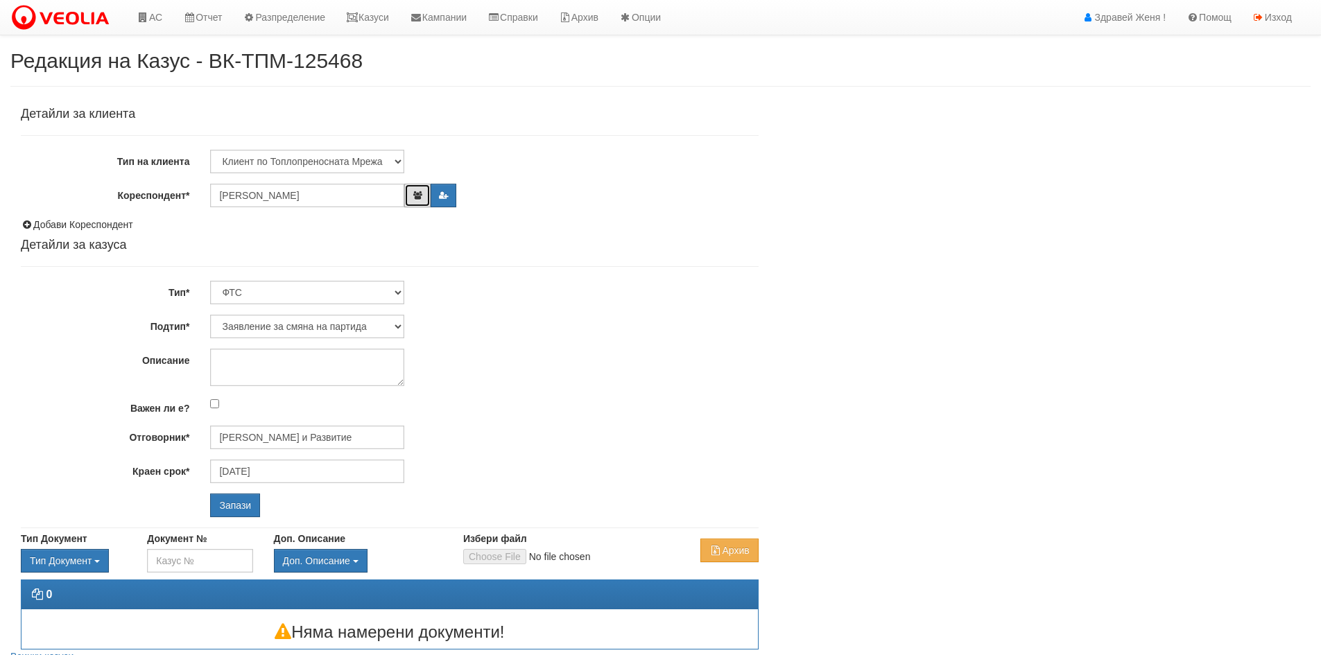
click at [417, 194] on icon "button" at bounding box center [417, 195] width 10 height 8
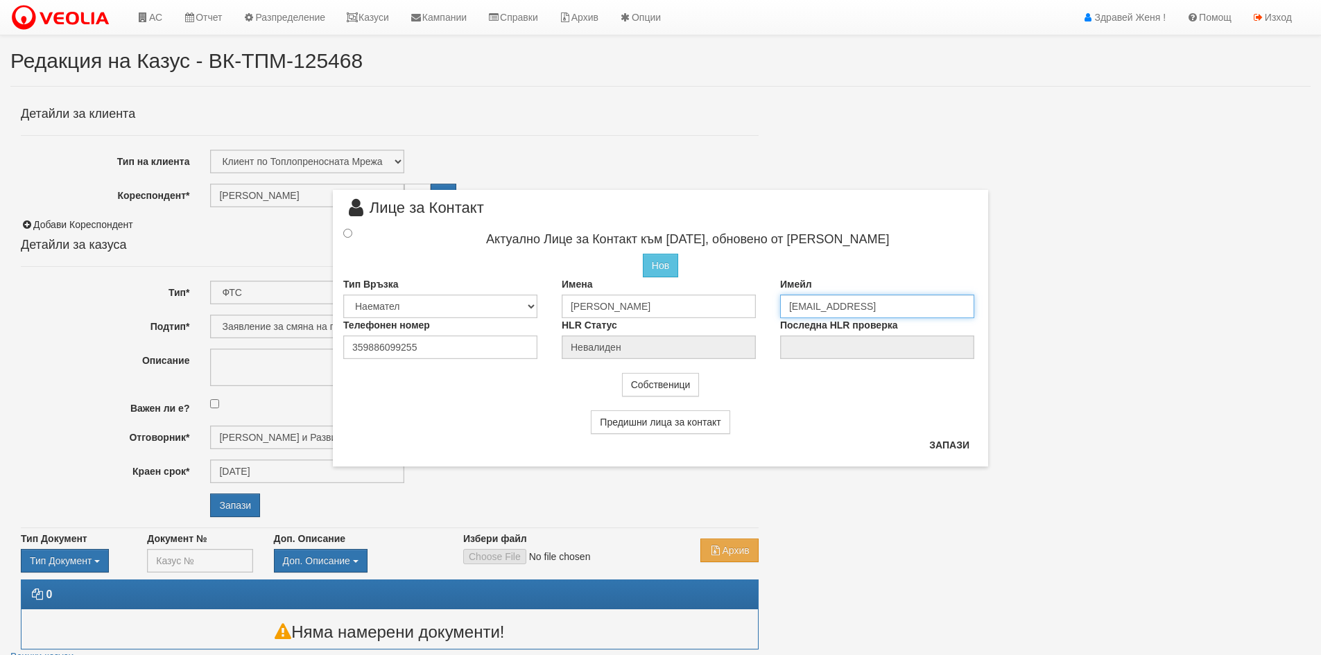
click at [860, 305] on input "[EMAIL_ADDRESS]" at bounding box center [877, 307] width 194 height 24
click at [872, 305] on input "[EMAIL_ADDRESS][DOMAIN_NAME]" at bounding box center [877, 307] width 194 height 24
type input "[EMAIL_ADDRESS][DOMAIN_NAME]"
click at [939, 449] on button "Запази" at bounding box center [949, 446] width 57 height 22
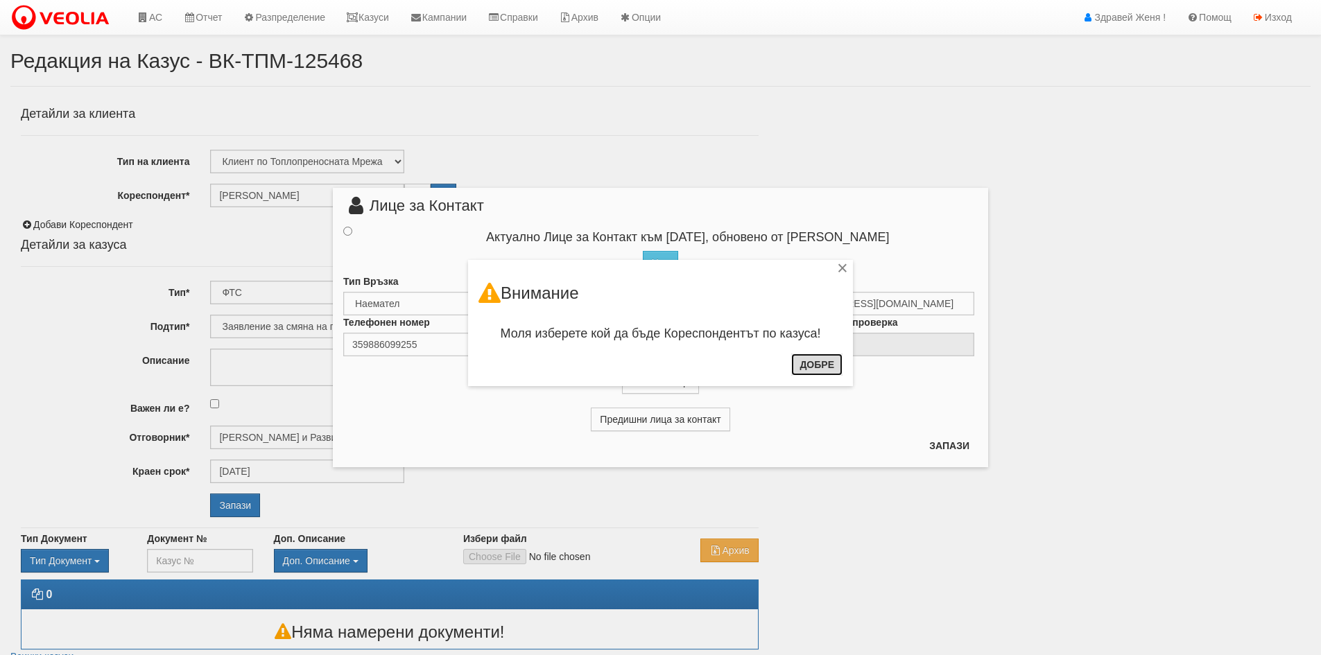
click at [809, 361] on button "Добре" at bounding box center [816, 365] width 51 height 22
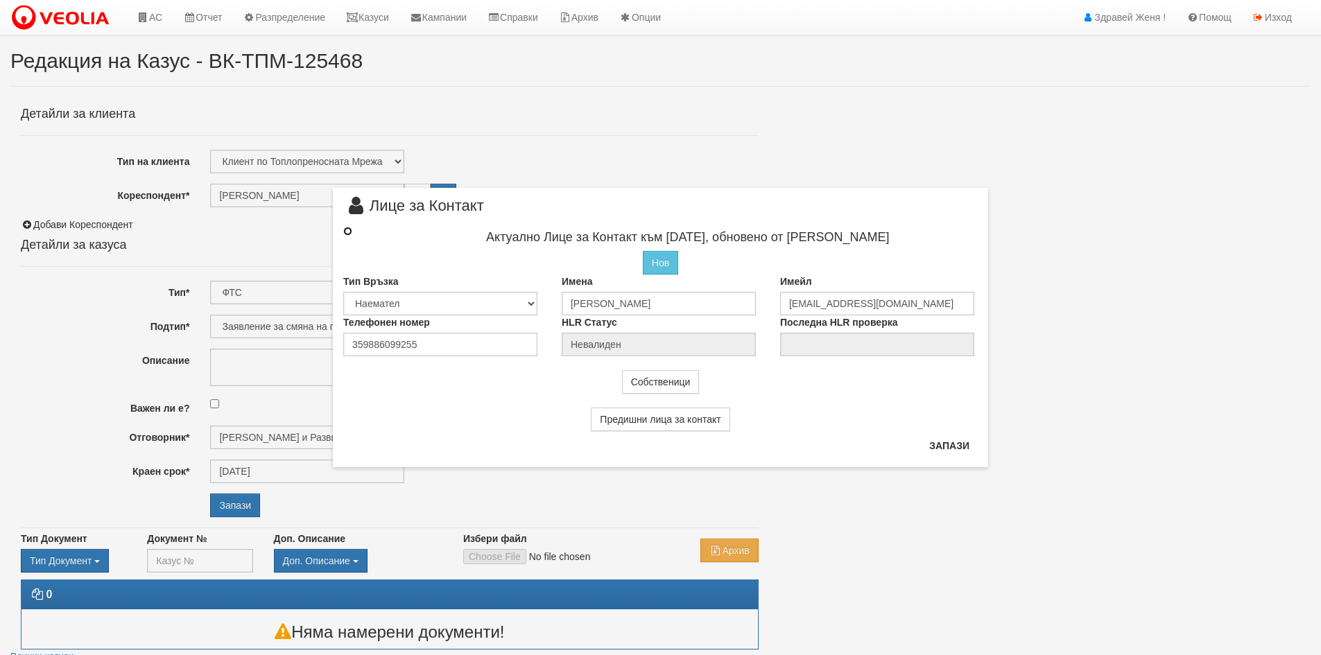
click at [350, 232] on input "radio" at bounding box center [347, 231] width 9 height 9
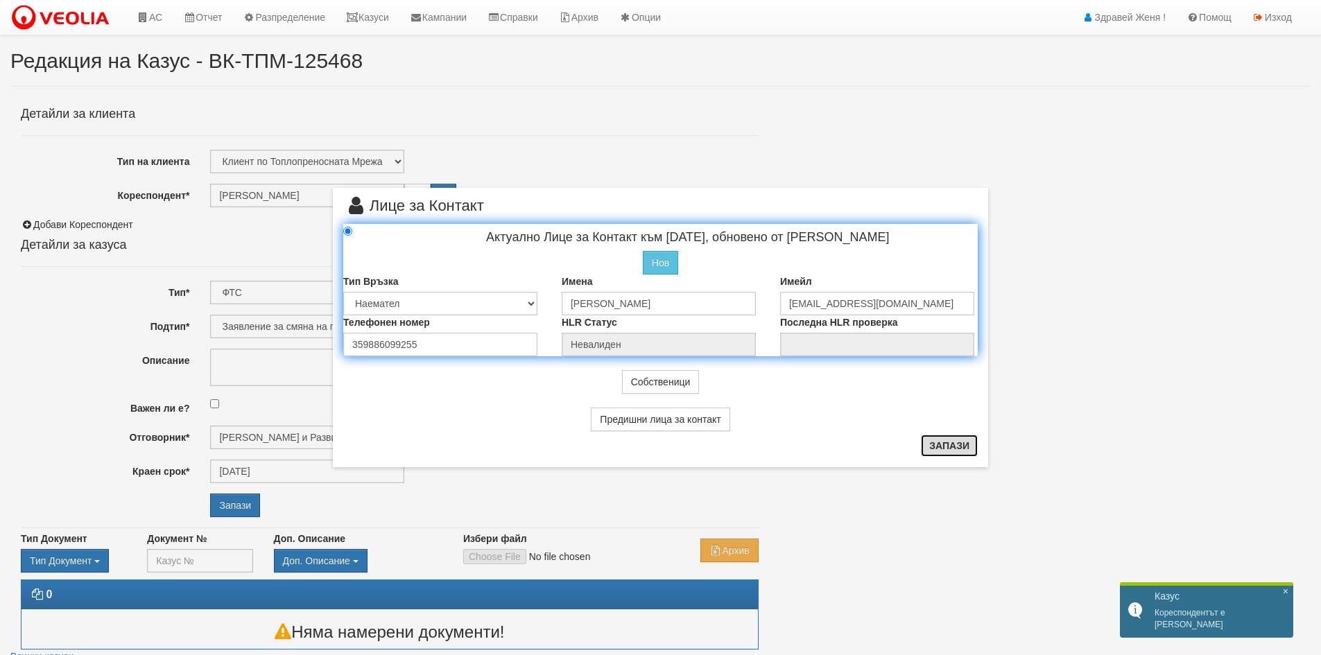
click at [949, 450] on button "Запази" at bounding box center [949, 446] width 57 height 22
radio input "true"
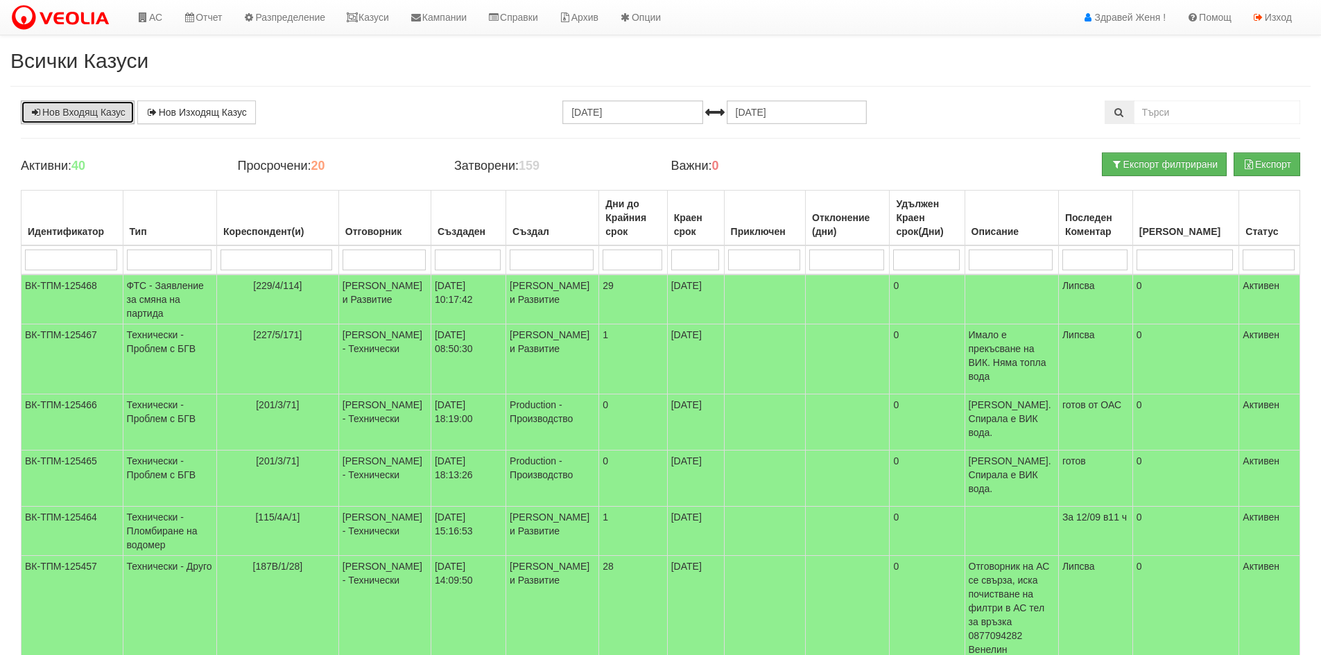
click at [87, 107] on link "Нов Входящ Казус" at bounding box center [78, 113] width 114 height 24
click at [289, 296] on td "[229/4/114]" at bounding box center [278, 300] width 122 height 50
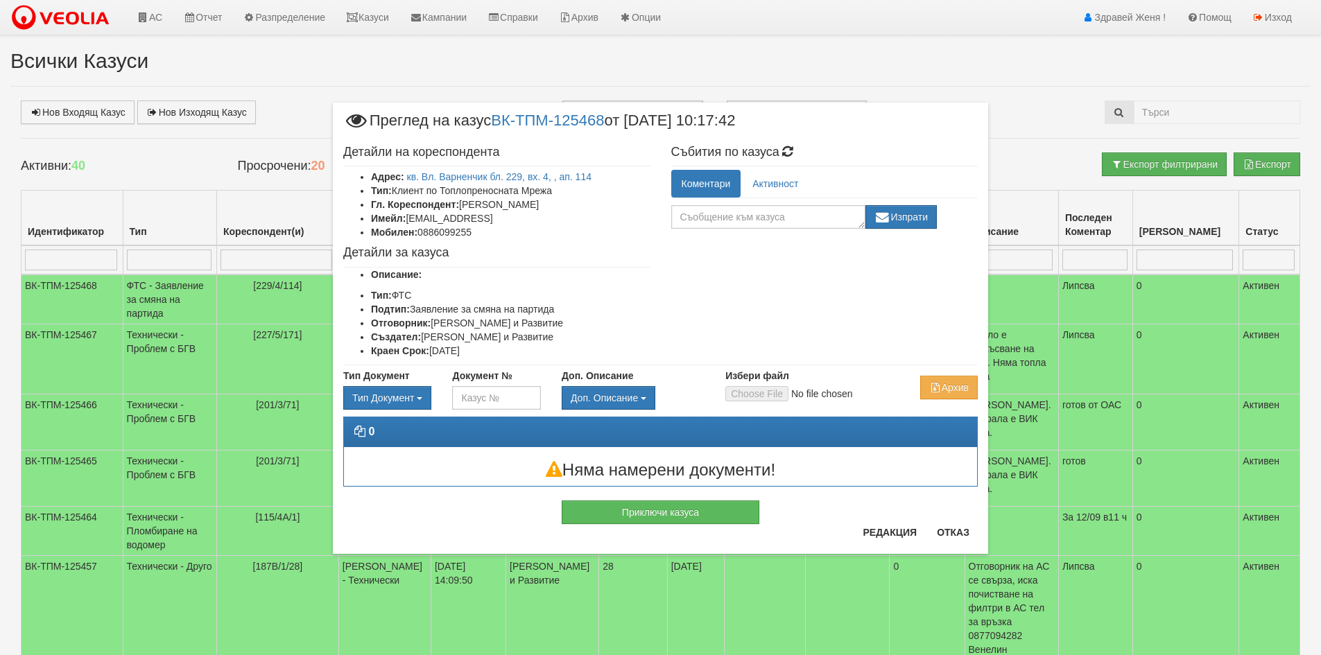
drag, startPoint x: 375, startPoint y: 502, endPoint x: 542, endPoint y: 501, distance: 166.4
click at [0, 0] on li "ЗСП" at bounding box center [0, 0] width 0 height 0
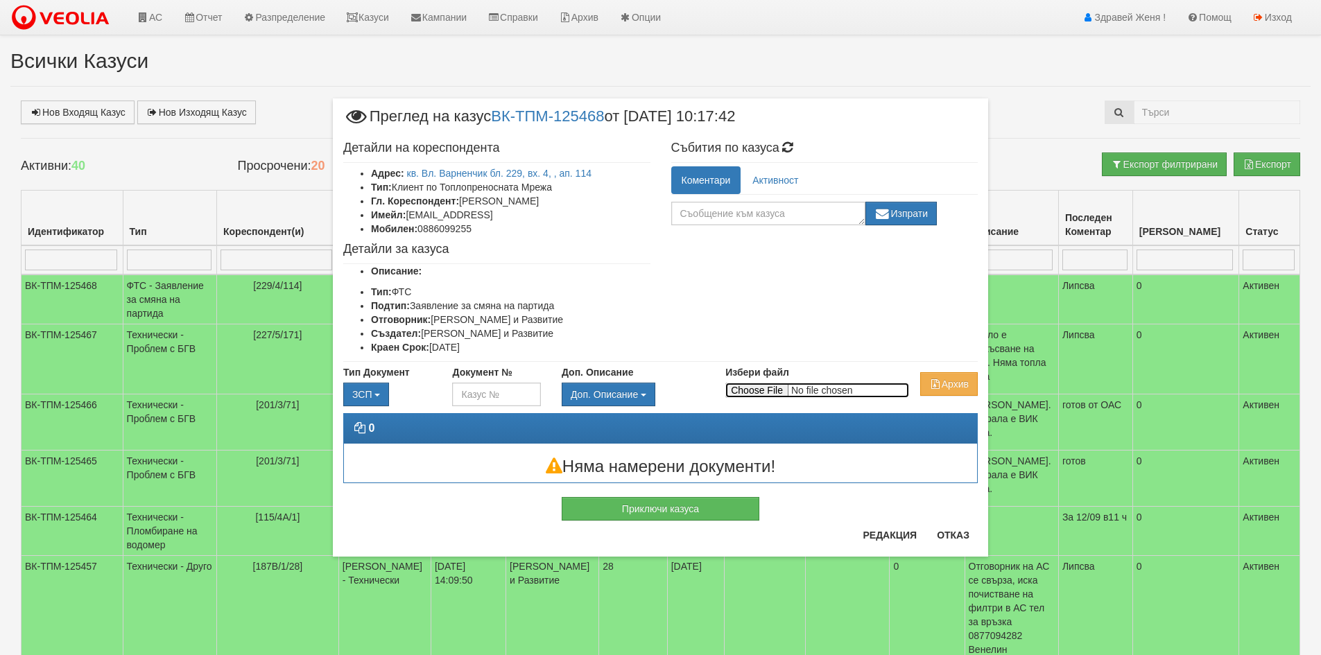
click at [743, 388] on input "Избери файл" at bounding box center [817, 390] width 184 height 15
click at [762, 388] on input "Избери файл" at bounding box center [817, 390] width 184 height 15
type input "C:\fakepath\DOC105.pdf"
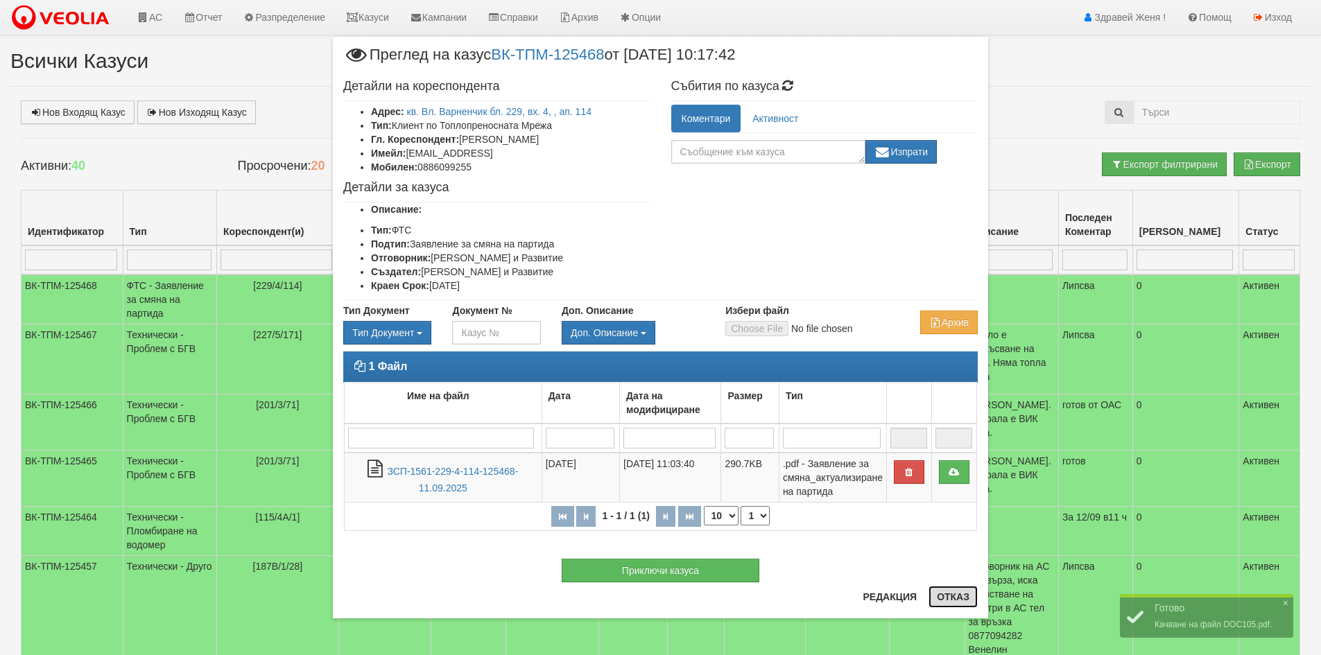
click at [956, 601] on button "Отказ" at bounding box center [953, 597] width 49 height 22
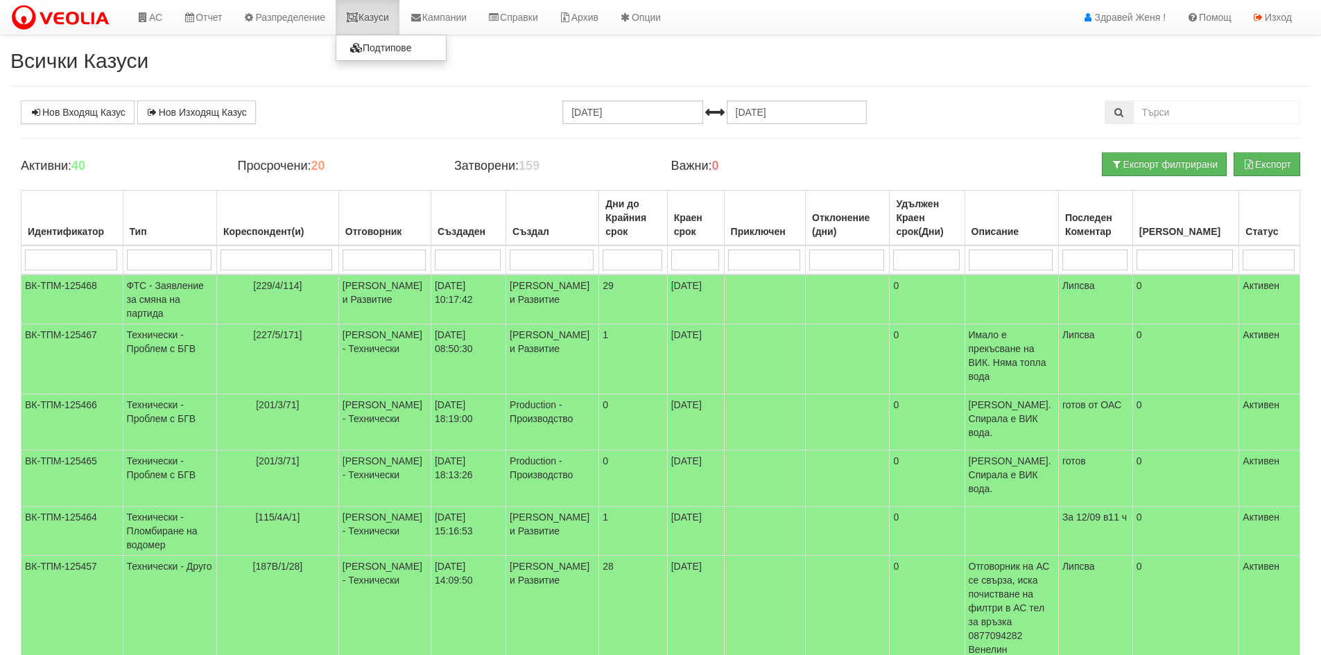
click at [372, 18] on link "Казуси" at bounding box center [368, 17] width 64 height 35
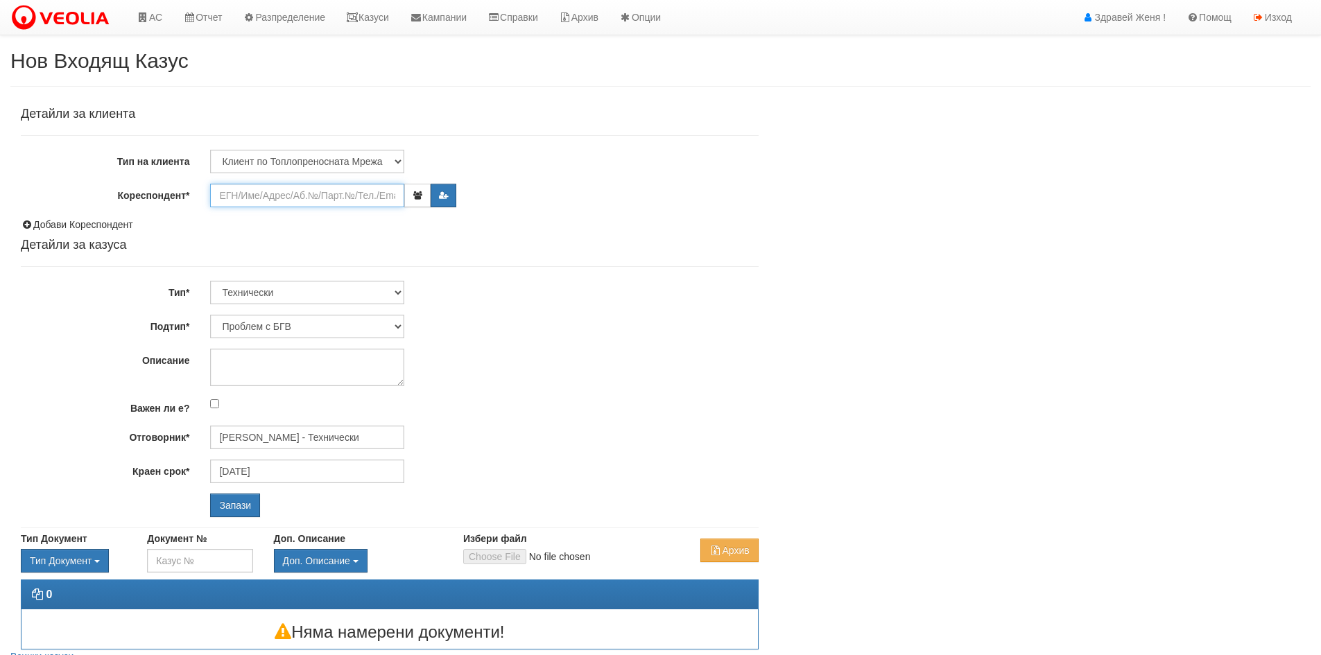
click at [275, 194] on input "Кореспондент*" at bounding box center [307, 196] width 194 height 24
paste input "20964"
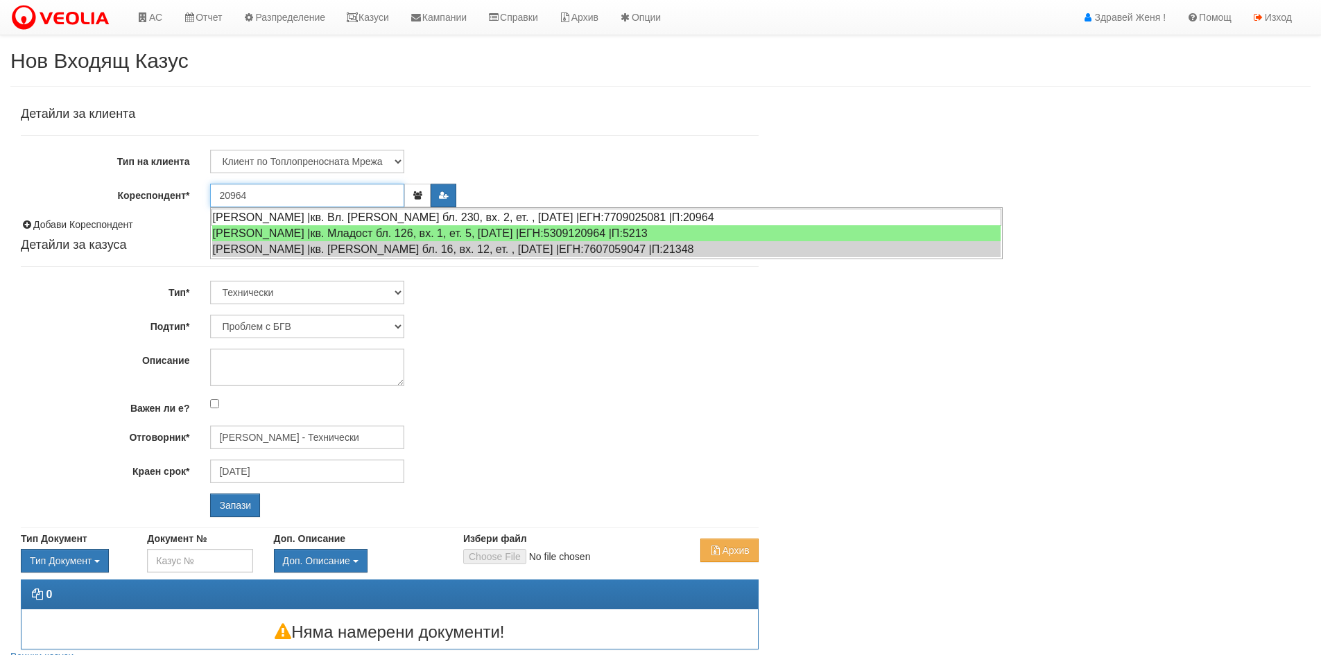
click at [331, 221] on div "ЙОРДАН ТОДОРОВ ТОДОРОВ |кв. Вл. Варненчик бл. 230, вх. 2, ет. , ап. 27 |ЕГН:770…" at bounding box center [607, 217] width 790 height 17
type input "Йордан Тодоров"
type input "[PERSON_NAME] - Технически"
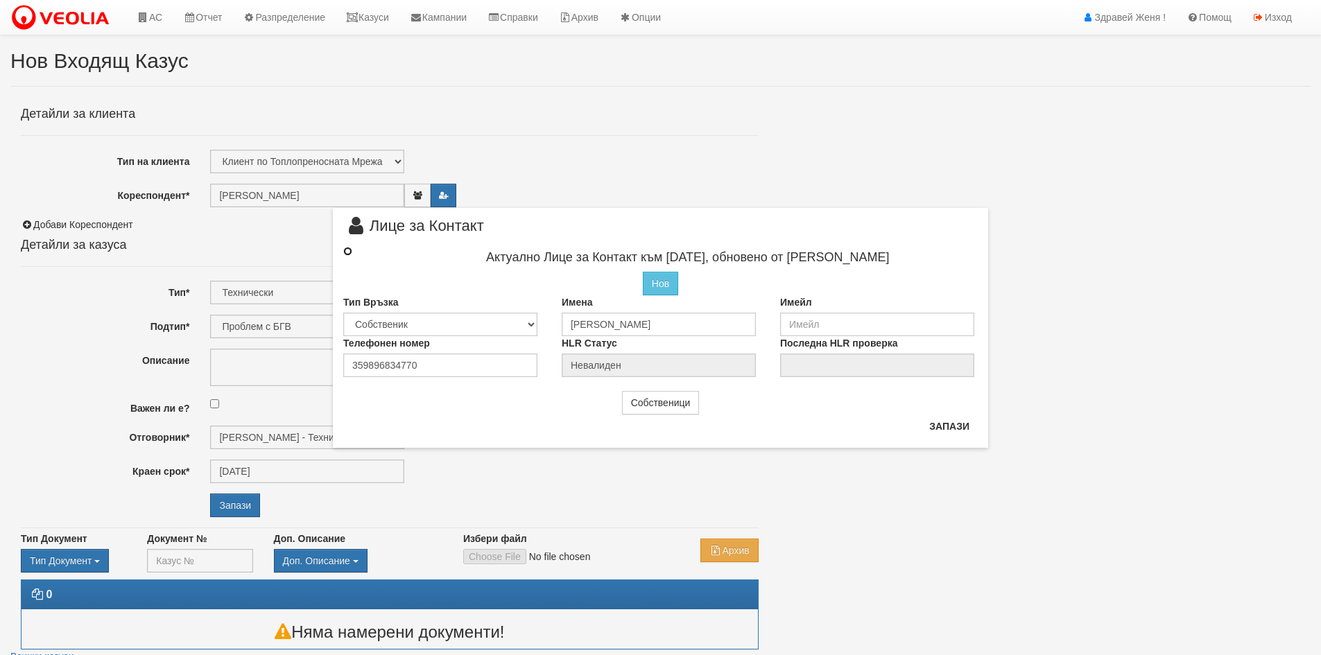
click at [351, 252] on input "radio" at bounding box center [347, 251] width 9 height 9
radio input "true"
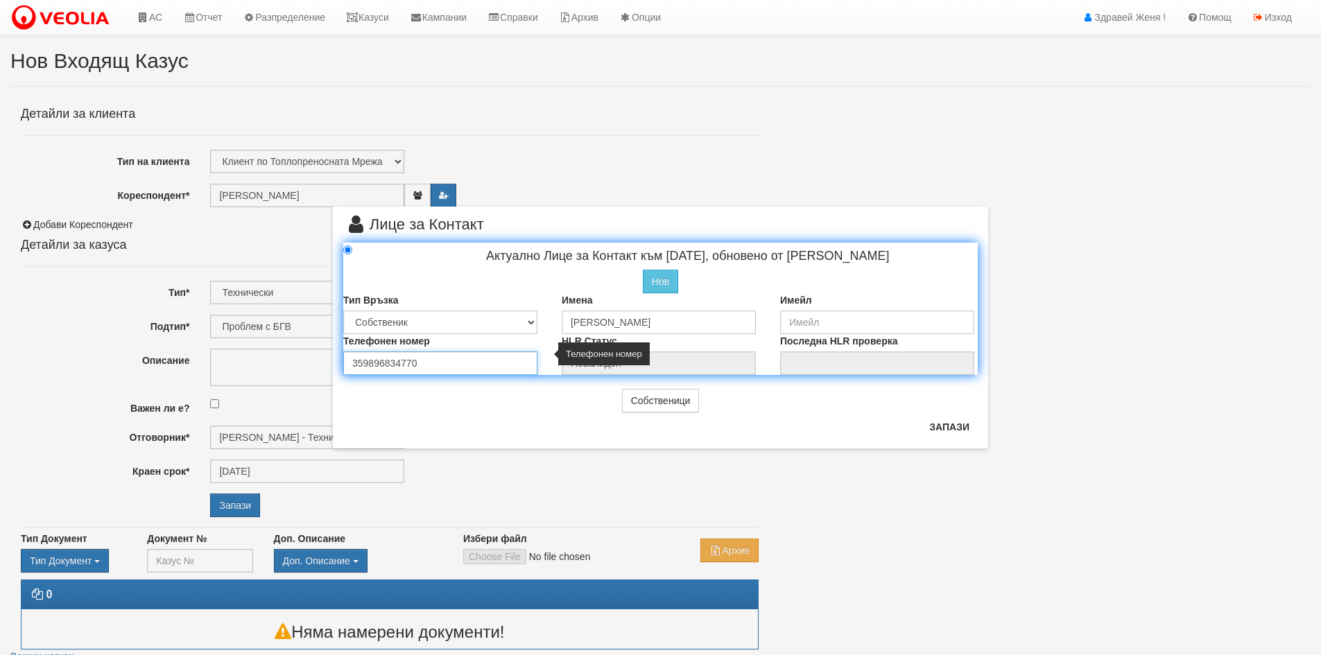
drag, startPoint x: 435, startPoint y: 360, endPoint x: 335, endPoint y: 354, distance: 100.1
click at [335, 354] on div "Телефонен номер 359896834770" at bounding box center [442, 354] width 218 height 41
type input "0895417431"
click at [933, 427] on button "Запази" at bounding box center [949, 427] width 57 height 22
radio input "true"
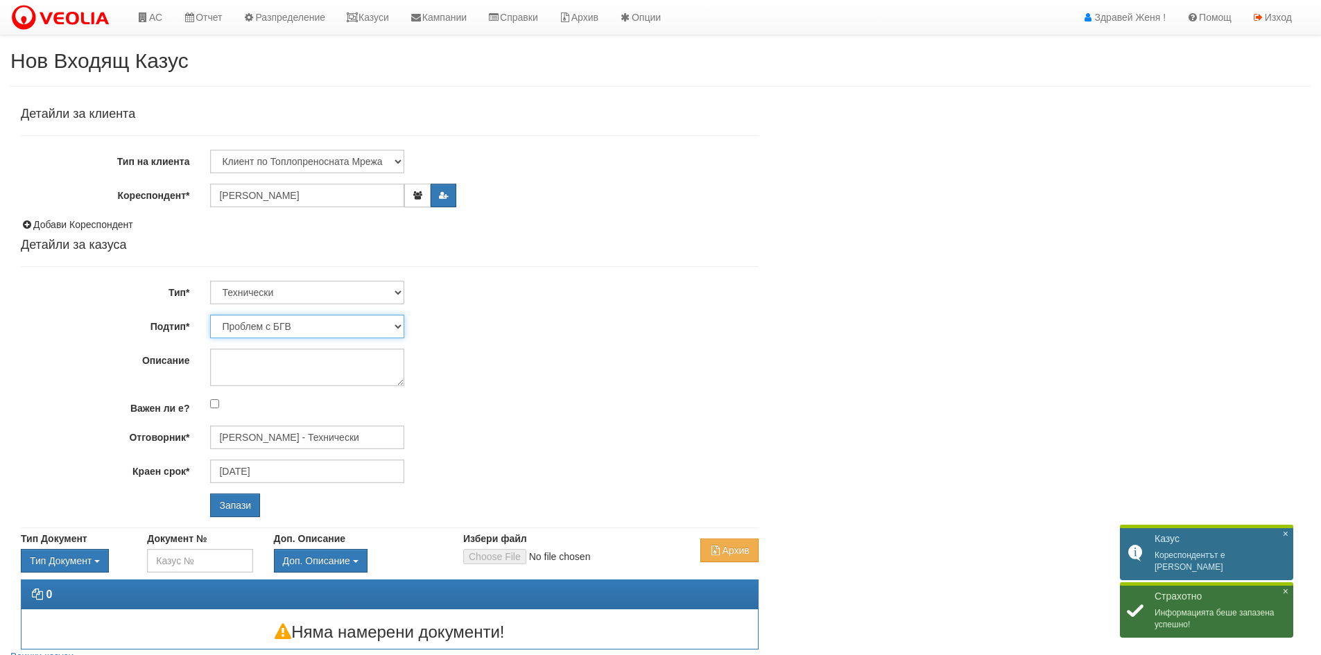
click at [400, 321] on select "Проблем с БГВ Теч ВОИ Теч БГВ Теч в АС Теч от водомер Проблем в АС Интервенция …" at bounding box center [307, 327] width 194 height 24
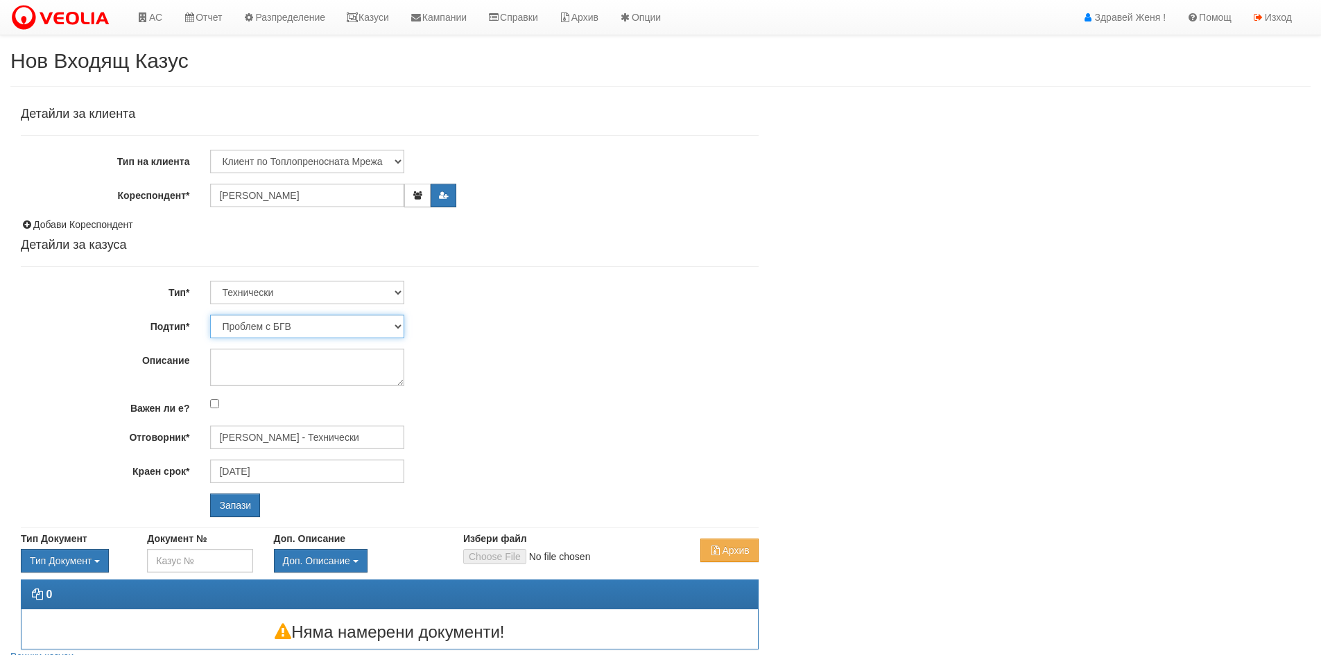
select select "Монтаж на водомер с дист. модул"
click at [210, 315] on select "Проблем с БГВ Теч ВОИ Теч БГВ Теч в АС Теч от водомер Проблем в АС Интервенция …" at bounding box center [307, 327] width 194 height 24
type input "[DATE]"
type input "[PERSON_NAME] - Технически"
click at [240, 503] on input "Запази" at bounding box center [235, 506] width 50 height 24
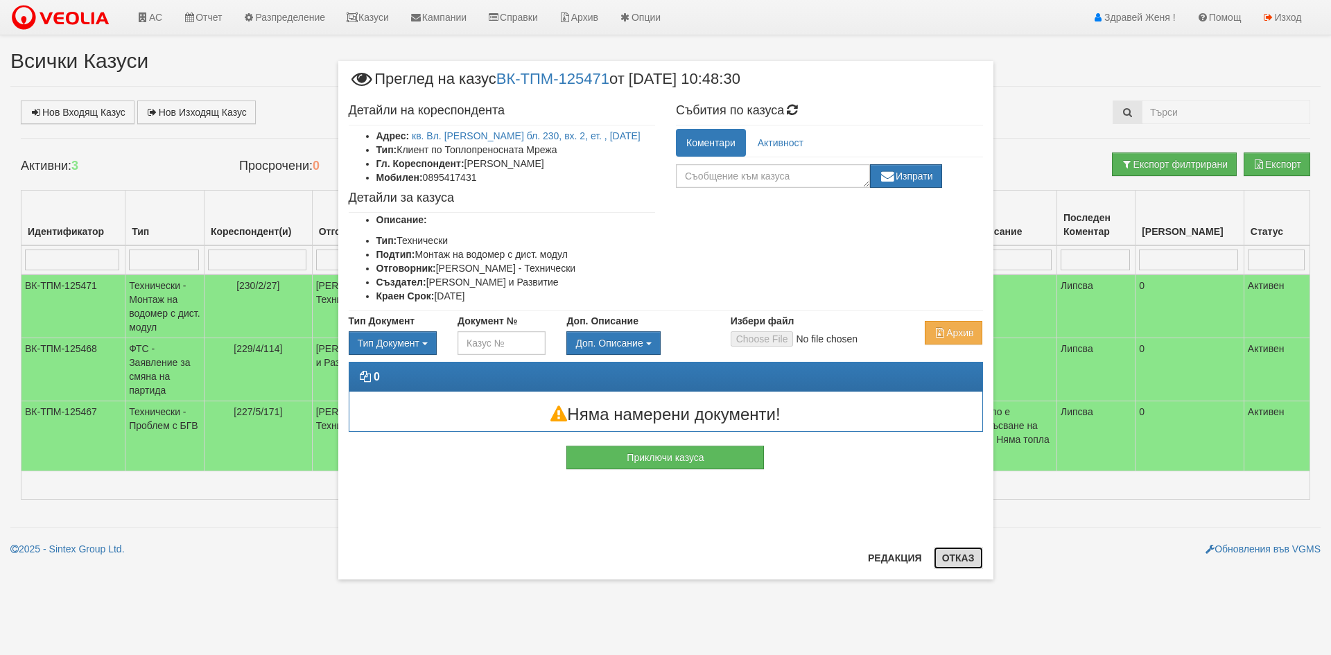
click at [953, 564] on button "Отказ" at bounding box center [958, 558] width 49 height 22
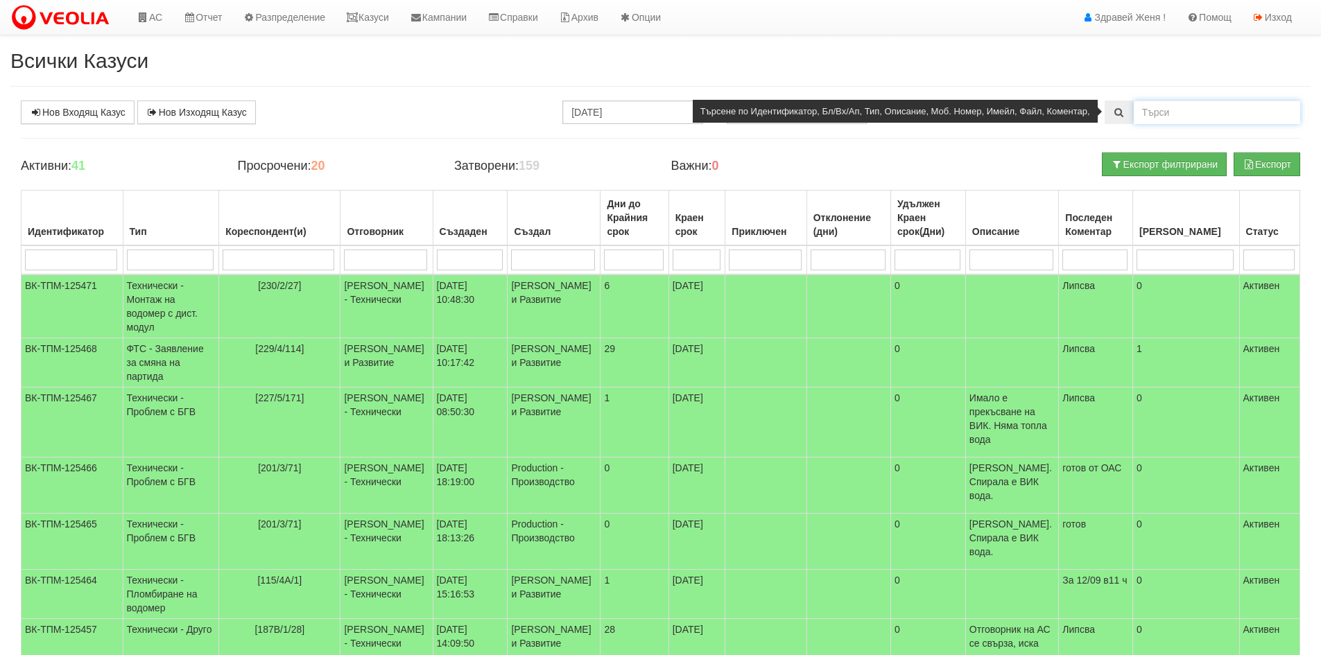
click at [1151, 115] on input "text" at bounding box center [1217, 113] width 166 height 24
type input "125420"
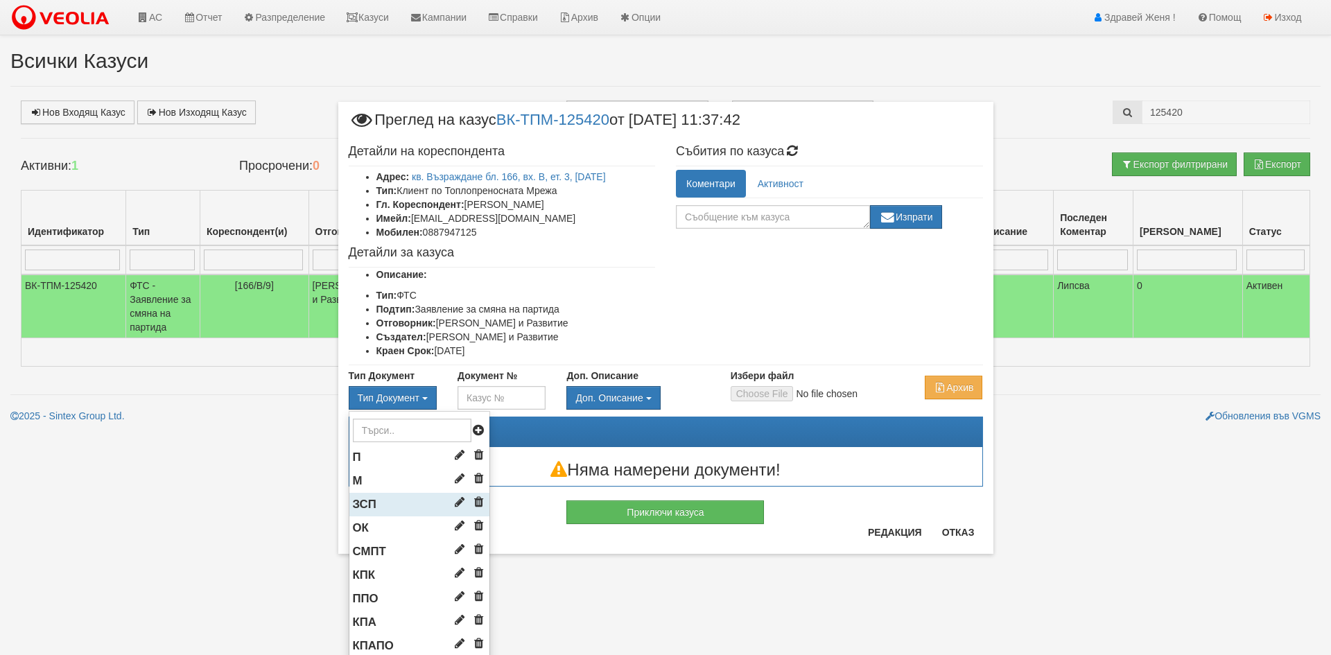
click at [370, 500] on span "ЗСП" at bounding box center [365, 504] width 24 height 13
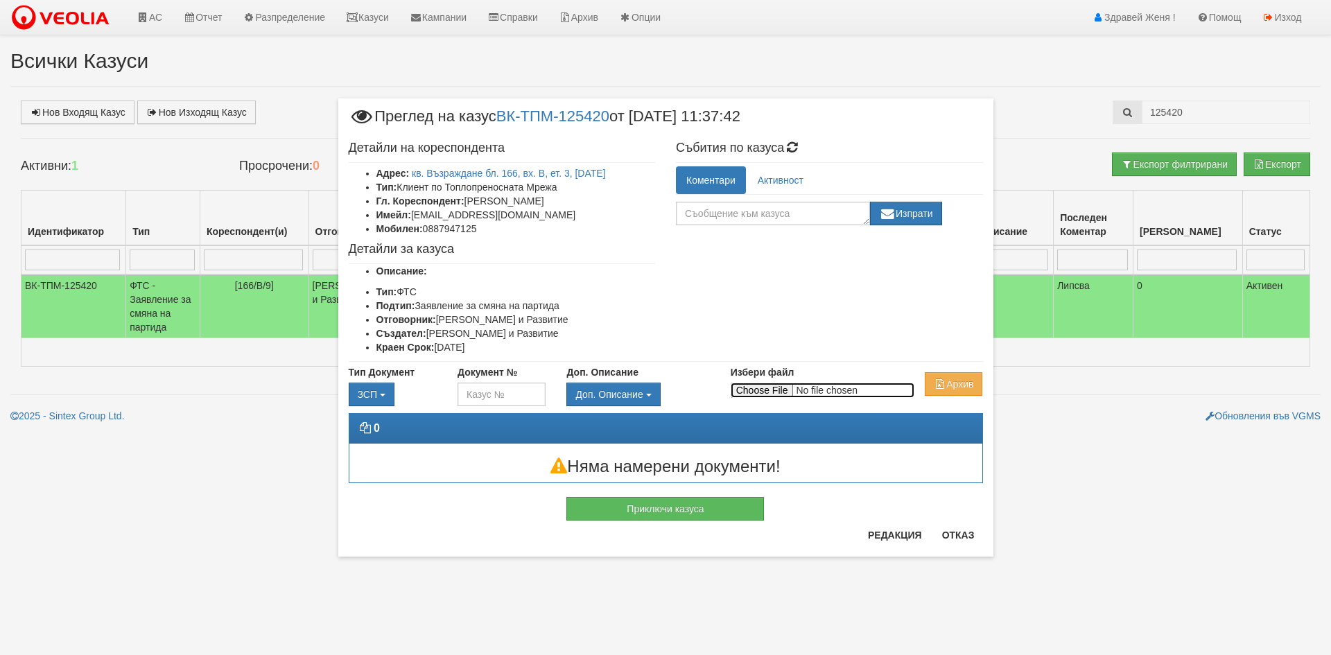
click at [777, 395] on input "Избери файл" at bounding box center [823, 390] width 184 height 15
type input "C:\fakepath\DOC106.pdf"
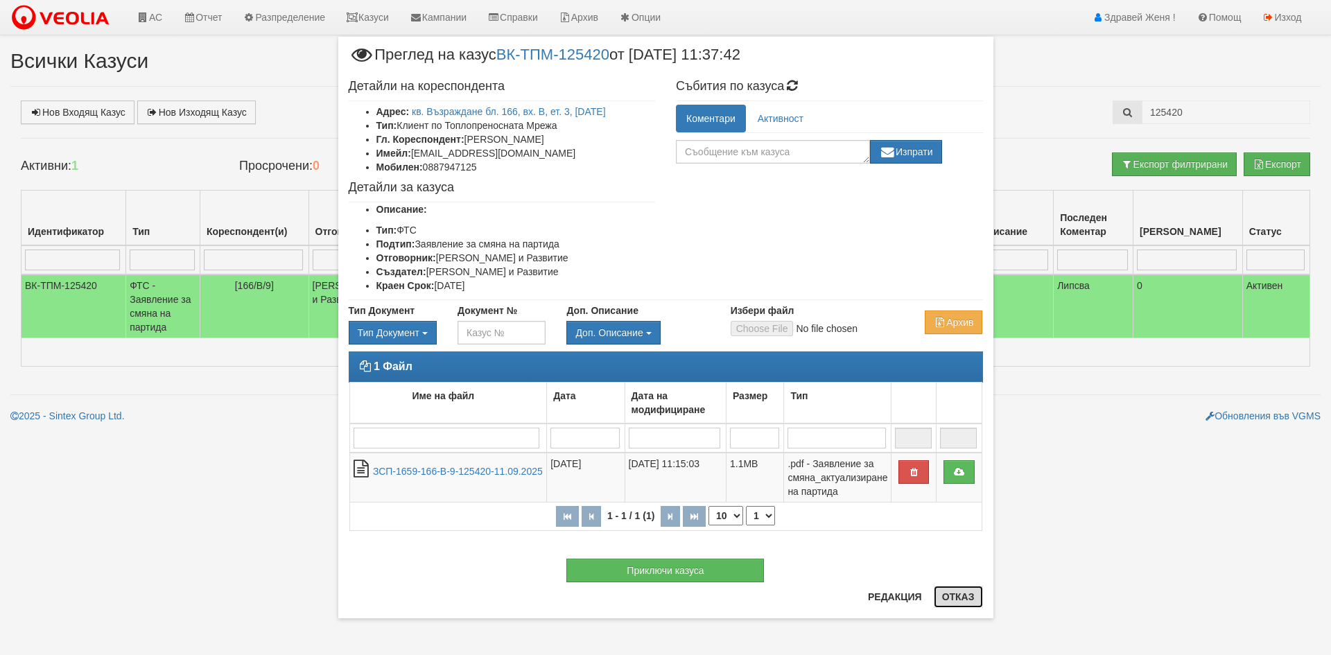
click at [963, 604] on button "Отказ" at bounding box center [958, 597] width 49 height 22
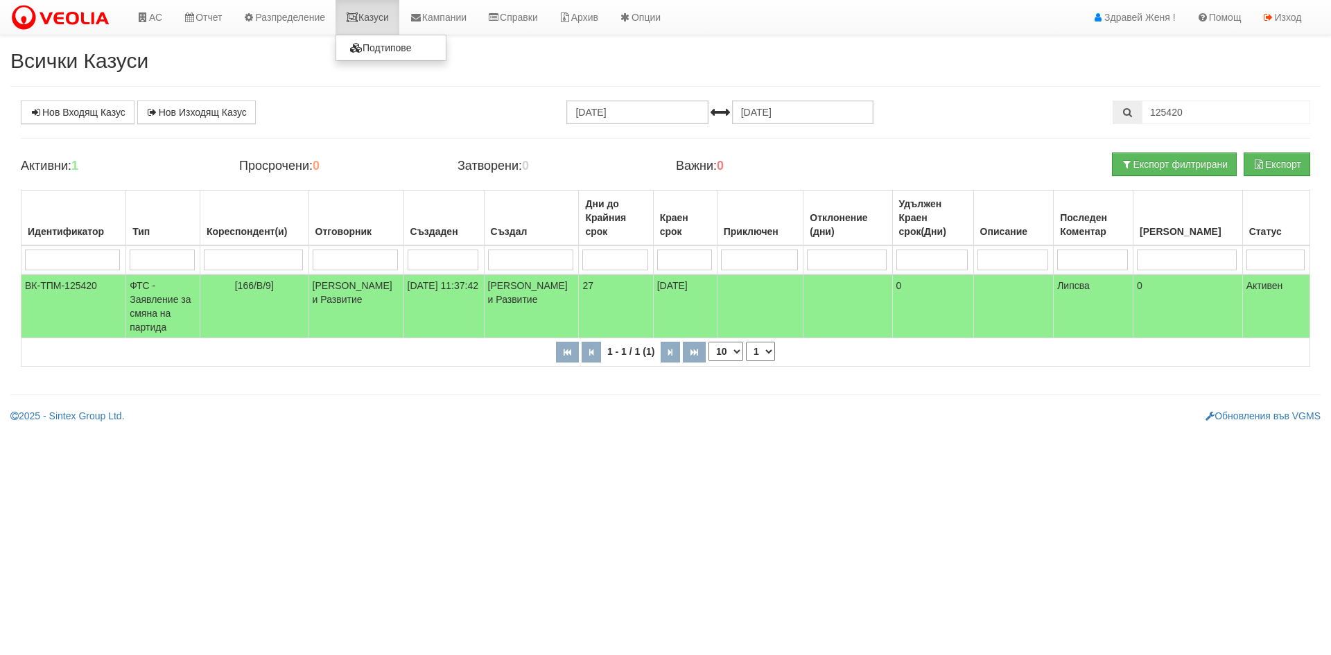
click at [374, 13] on link "Казуси" at bounding box center [368, 17] width 64 height 35
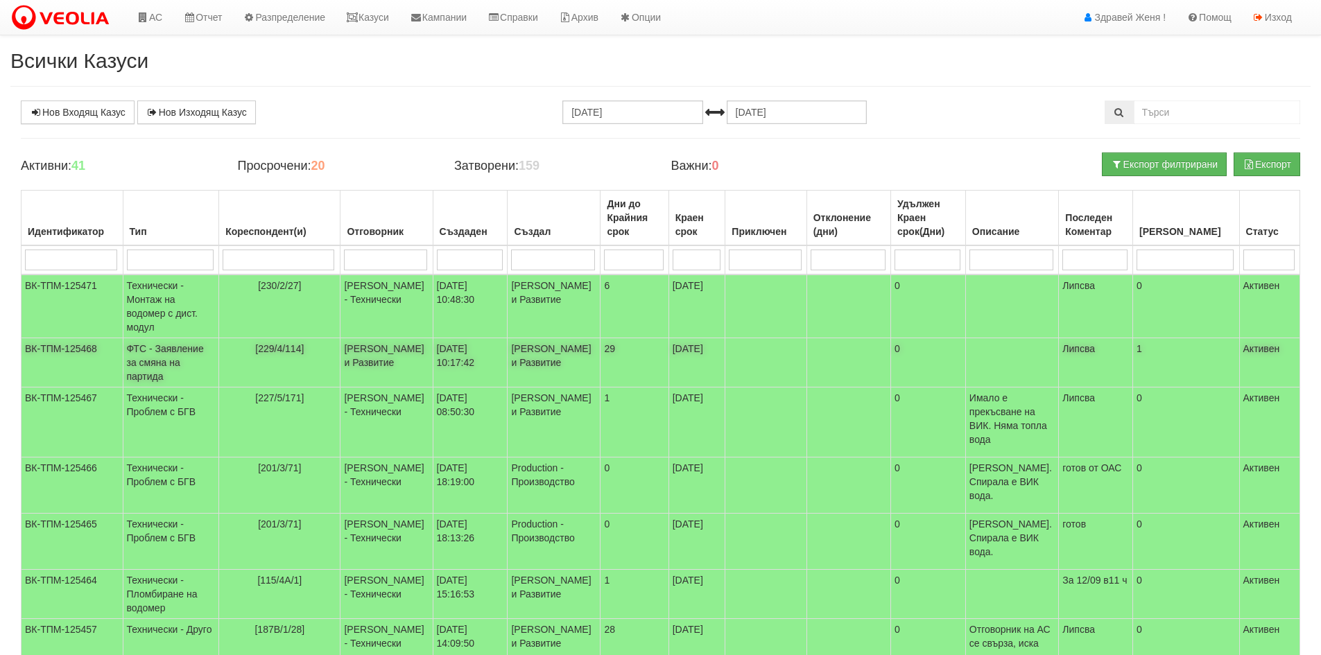
click at [215, 361] on td "ФТС - Заявление за смяна на партида" at bounding box center [171, 362] width 96 height 49
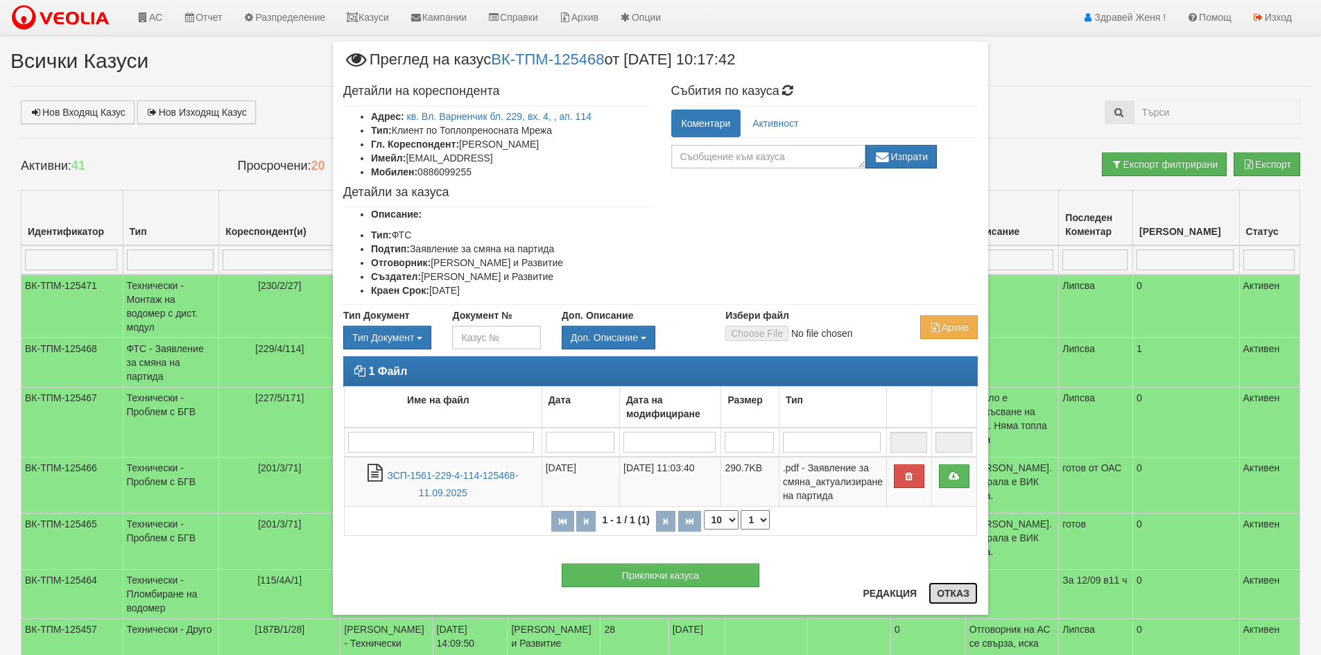
click at [941, 597] on button "Отказ" at bounding box center [953, 593] width 49 height 22
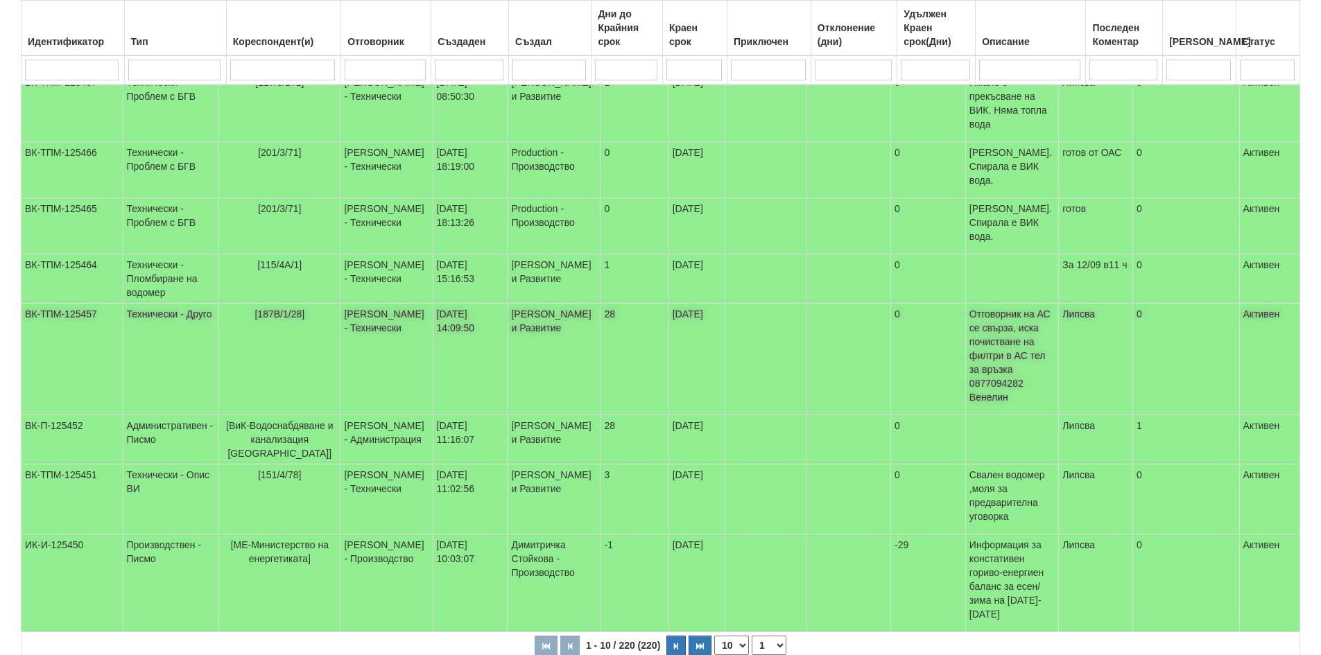
scroll to position [353, 0]
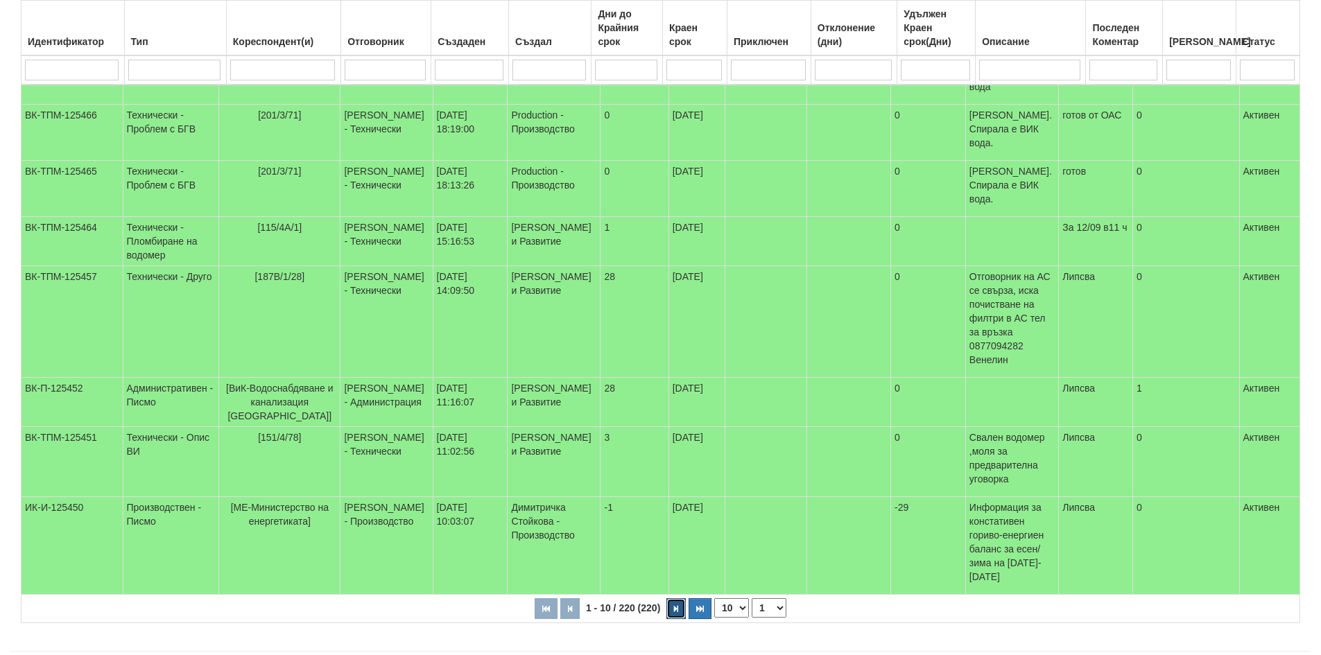
click at [678, 605] on icon "button" at bounding box center [676, 609] width 4 height 8
select select "2"
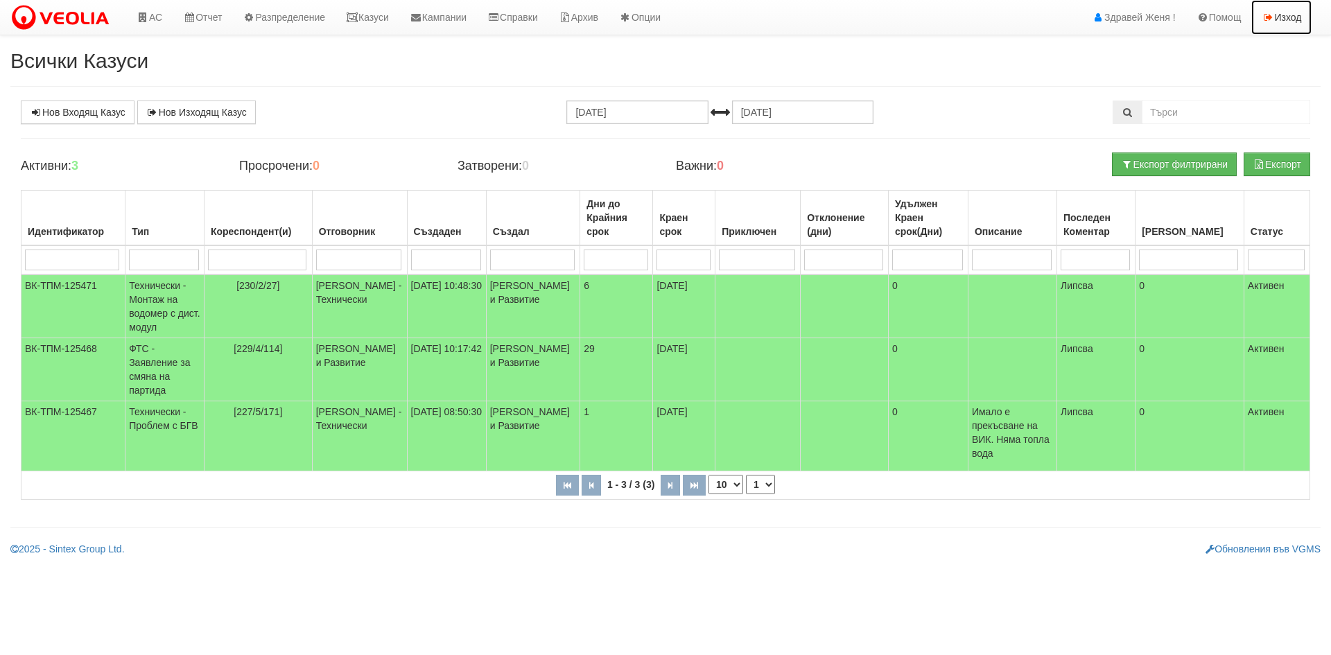
click at [1285, 20] on link "Изход" at bounding box center [1282, 17] width 60 height 35
